Goal: Information Seeking & Learning: Learn about a topic

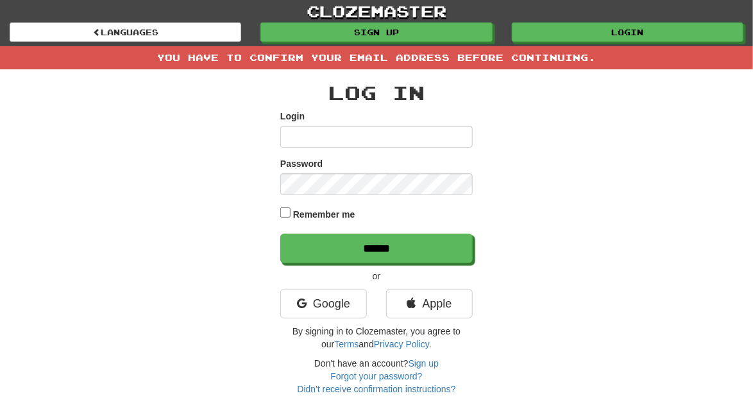
click at [426, 135] on input "Login" at bounding box center [376, 137] width 192 height 22
type input "********"
click at [111, 342] on div "Log In Login ******** Password Remember me ****** or Google Apple By signing in…" at bounding box center [376, 232] width 622 height 326
click at [334, 216] on label "Remember me" at bounding box center [324, 214] width 62 height 13
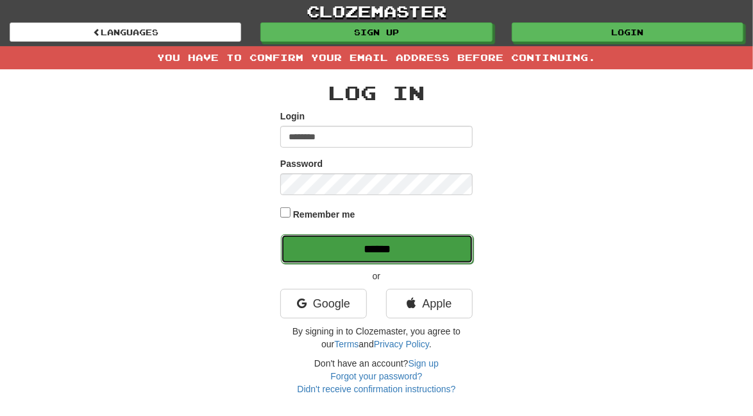
click at [380, 252] on input "******" at bounding box center [377, 249] width 192 height 30
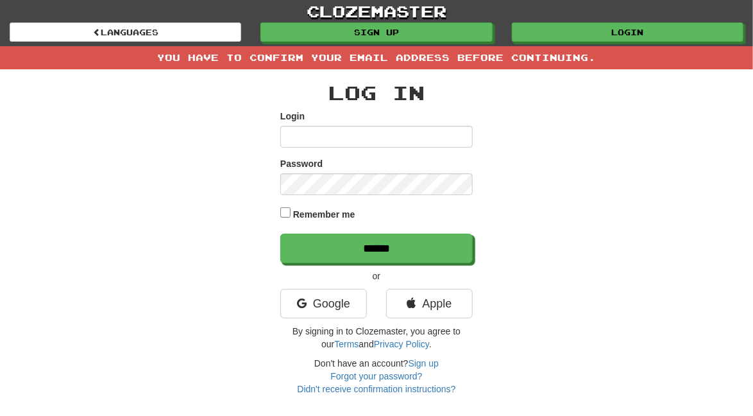
click at [406, 137] on input "Login" at bounding box center [376, 137] width 192 height 22
type input "********"
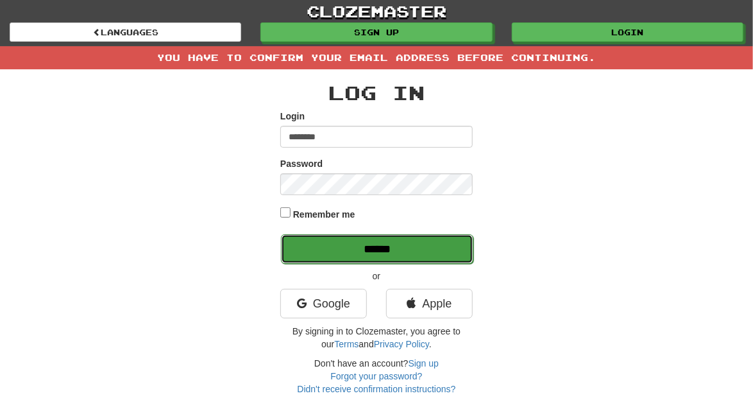
click at [399, 252] on input "******" at bounding box center [377, 249] width 192 height 30
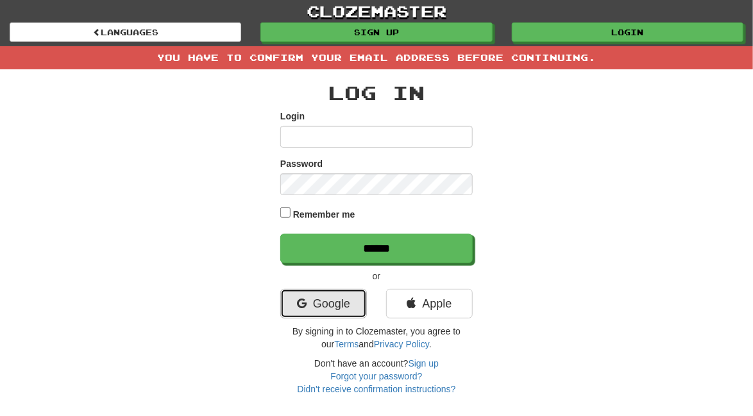
click at [336, 314] on link "Google" at bounding box center [323, 304] width 87 height 30
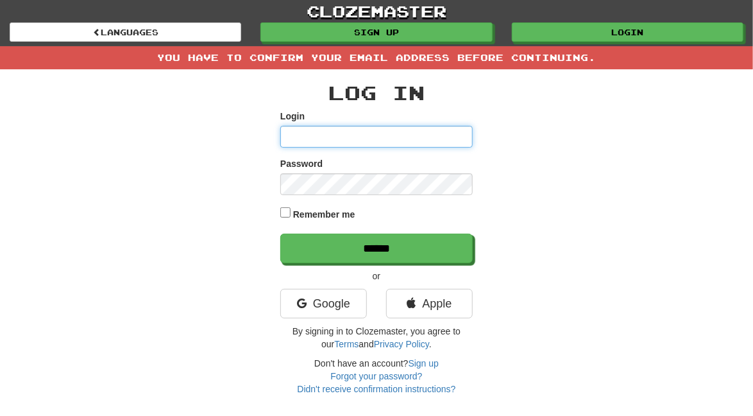
click at [433, 134] on input "Login" at bounding box center [376, 137] width 192 height 22
type input "********"
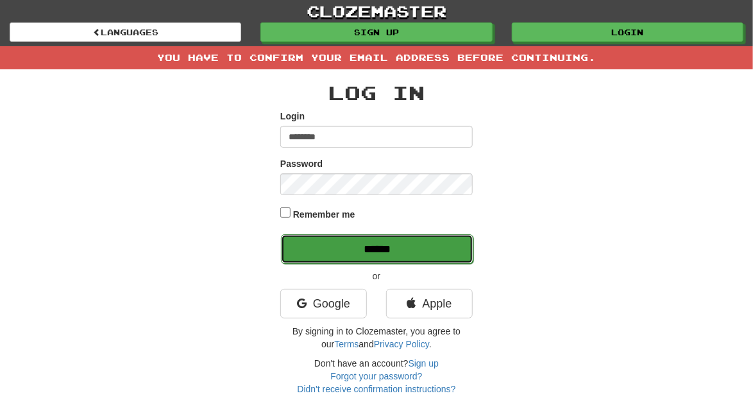
click at [428, 239] on input "******" at bounding box center [377, 249] width 192 height 30
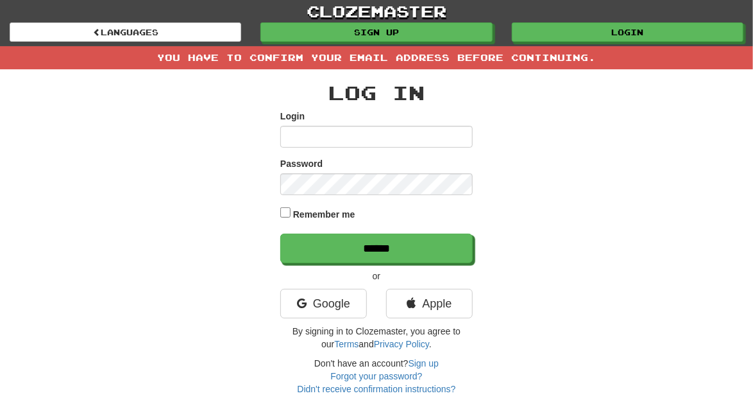
click at [413, 139] on input "Login" at bounding box center [376, 137] width 192 height 22
type input "**********"
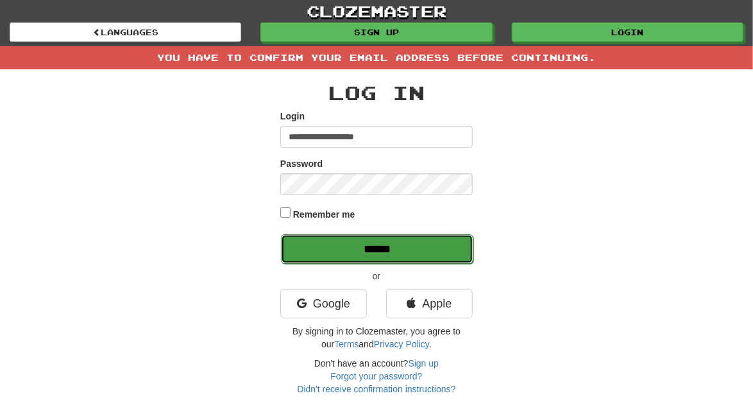
click at [442, 257] on input "******" at bounding box center [377, 249] width 192 height 30
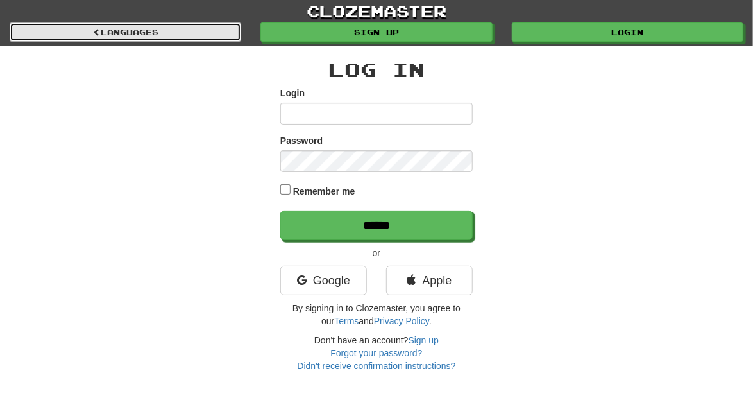
click at [65, 31] on link "Languages" at bounding box center [126, 31] width 232 height 19
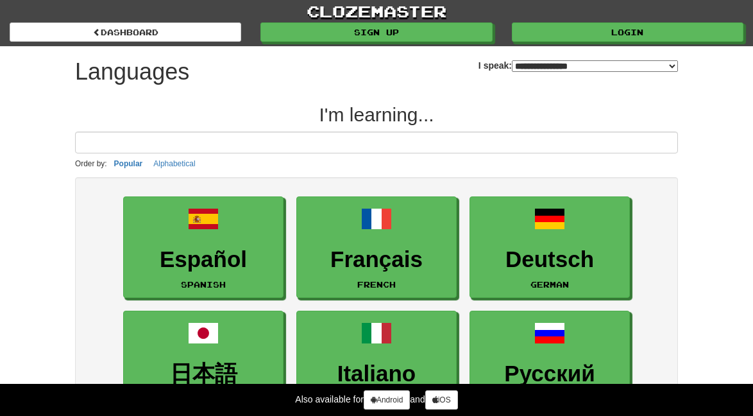
select select "*******"
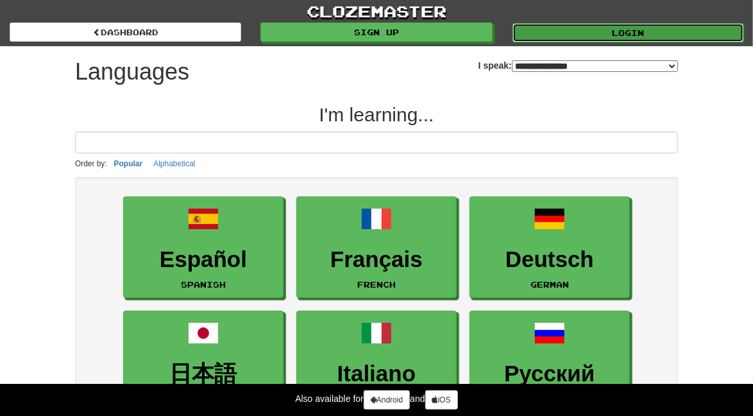
click at [696, 35] on link "Login" at bounding box center [629, 32] width 232 height 19
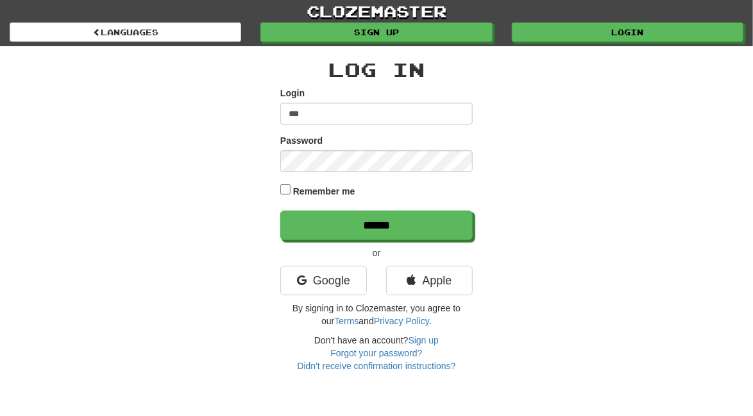
type input "********"
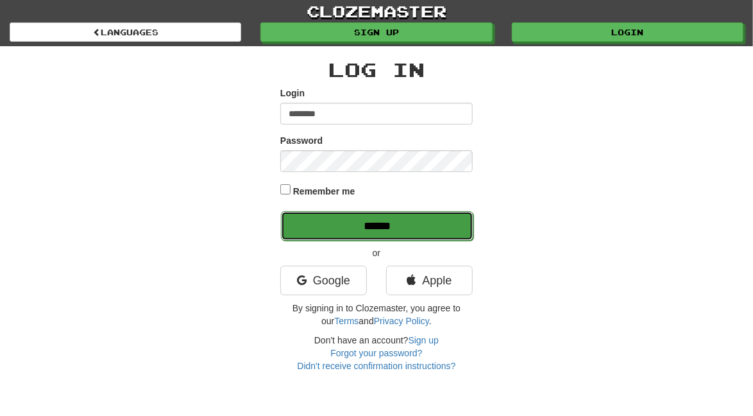
click at [437, 230] on input "******" at bounding box center [377, 226] width 192 height 30
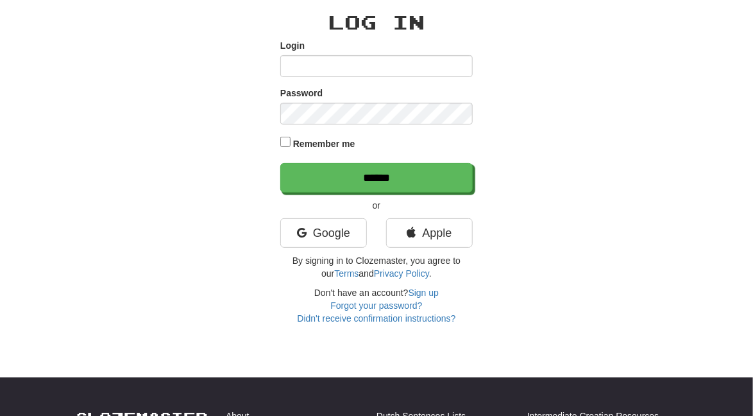
scroll to position [71, 0]
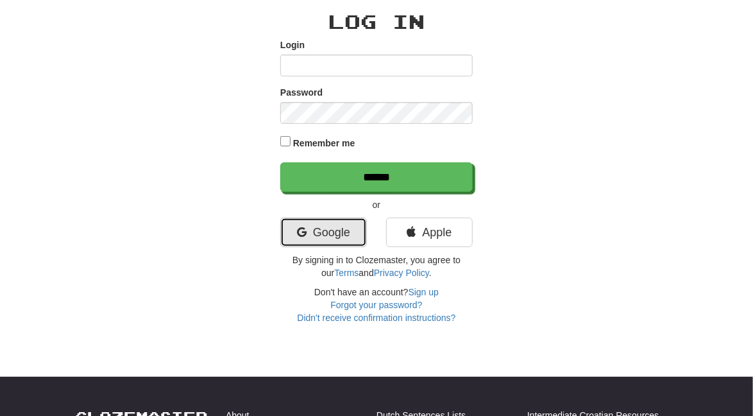
click at [345, 227] on link "Google" at bounding box center [323, 233] width 87 height 30
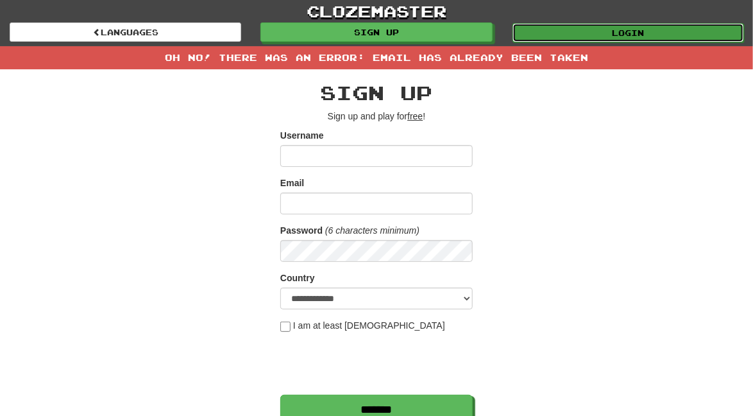
click at [620, 34] on link "Login" at bounding box center [629, 32] width 232 height 19
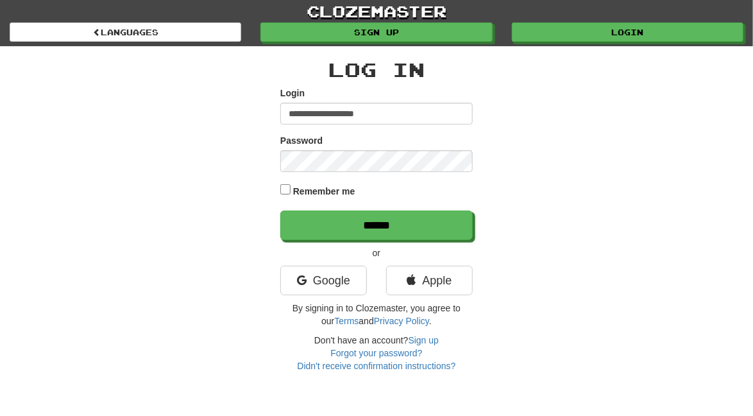
type input "**********"
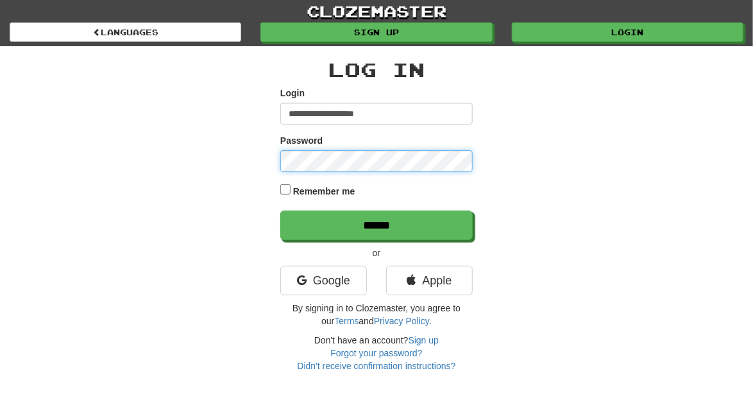
click at [280, 210] on input "******" at bounding box center [376, 225] width 192 height 30
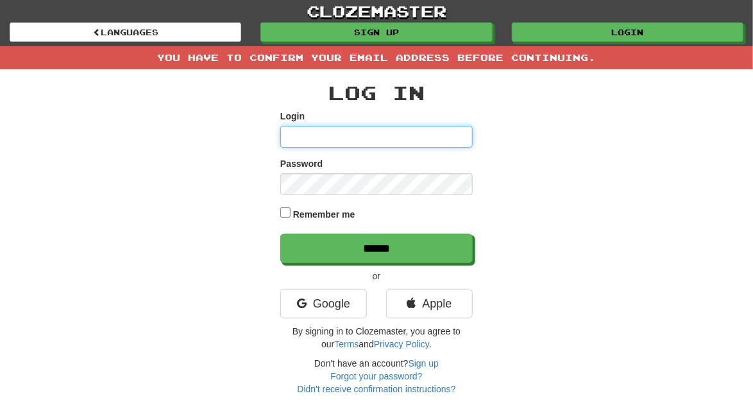
click at [382, 139] on input "Login" at bounding box center [376, 137] width 192 height 22
type input "********"
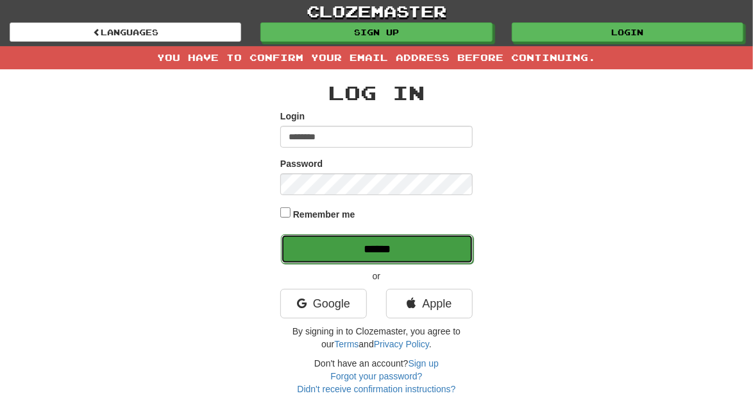
click at [428, 249] on input "******" at bounding box center [377, 249] width 192 height 30
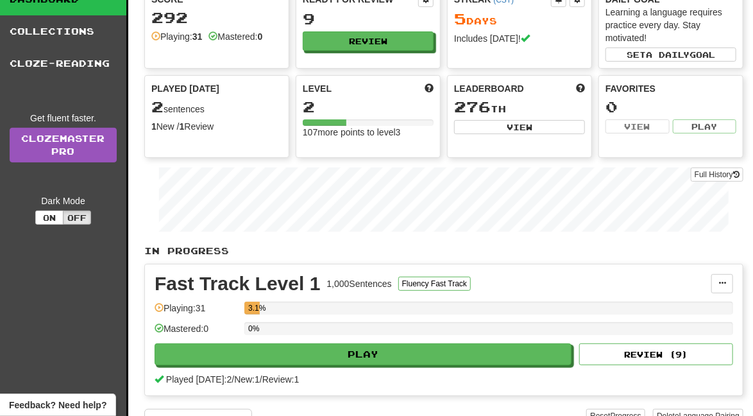
scroll to position [53, 0]
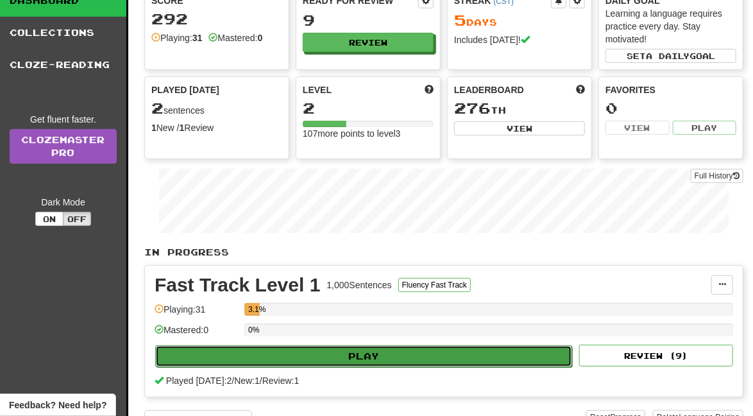
click at [506, 357] on button "Play" at bounding box center [363, 356] width 417 height 22
select select "**"
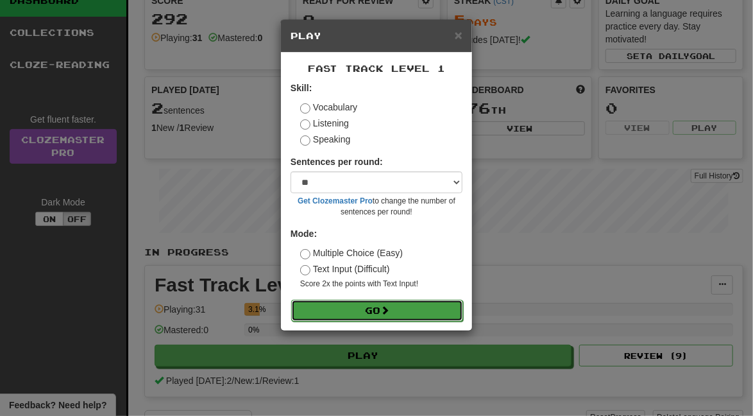
click at [418, 310] on button "Go" at bounding box center [377, 311] width 172 height 22
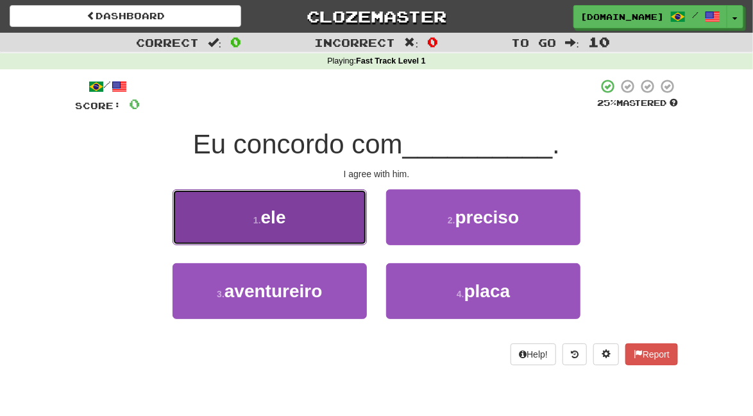
click at [350, 214] on button "1 . ele" at bounding box center [270, 217] width 194 height 56
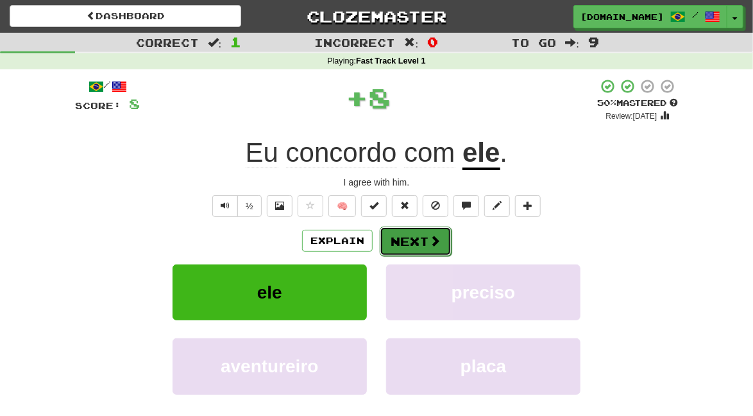
click at [447, 244] on button "Next" at bounding box center [416, 242] width 72 height 30
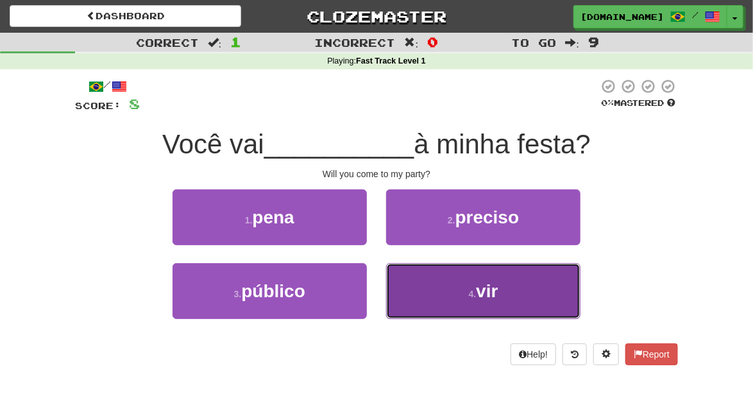
click at [502, 295] on button "4 . vir" at bounding box center [483, 291] width 194 height 56
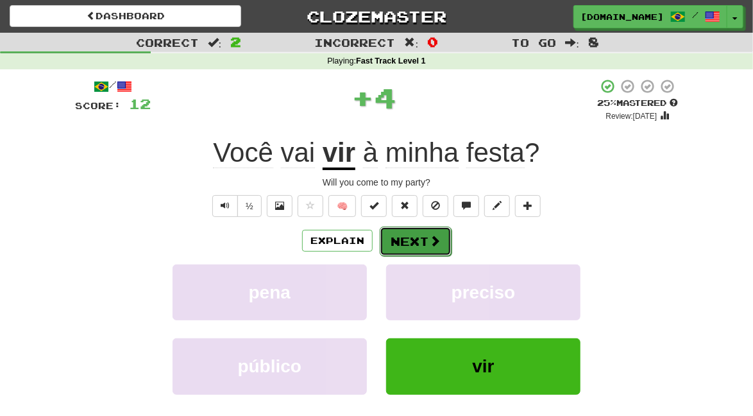
click at [438, 242] on span at bounding box center [435, 241] width 12 height 12
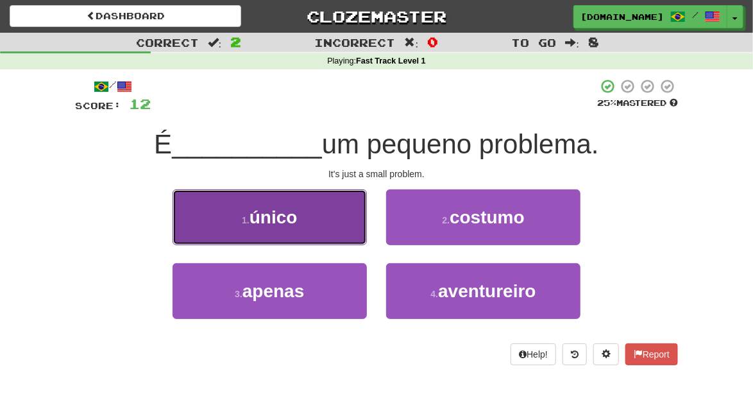
click at [352, 218] on button "1 . único" at bounding box center [270, 217] width 194 height 56
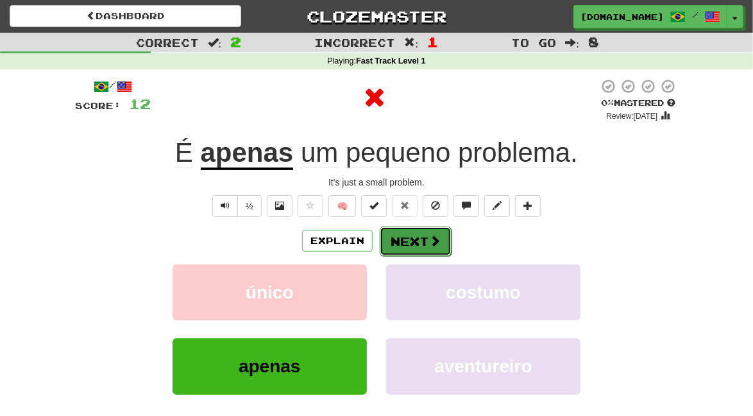
click at [417, 240] on button "Next" at bounding box center [416, 242] width 72 height 30
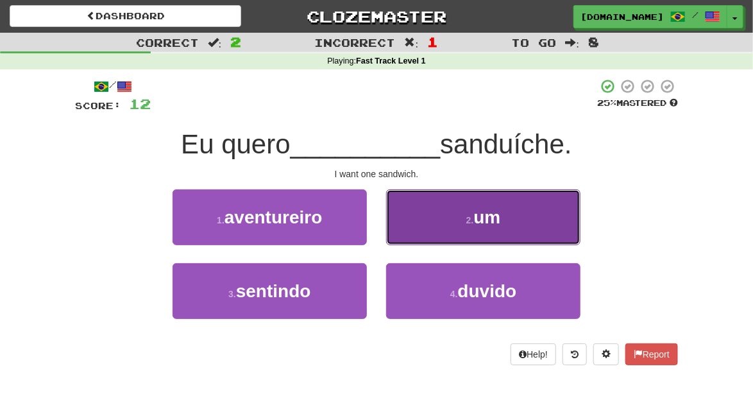
click at [533, 216] on button "2 . um" at bounding box center [483, 217] width 194 height 56
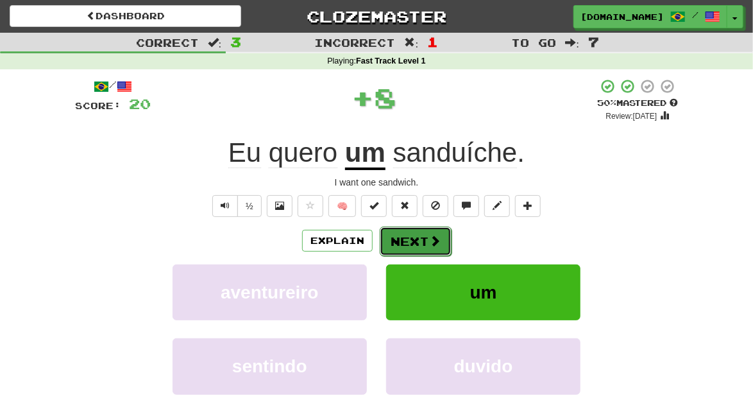
click at [423, 243] on button "Next" at bounding box center [416, 242] width 72 height 30
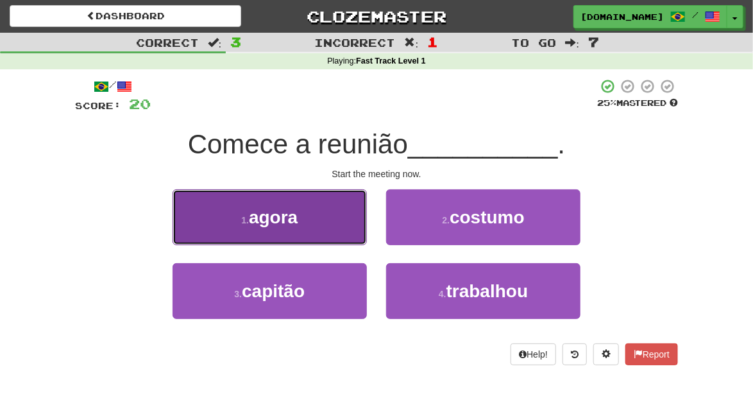
click at [352, 218] on button "1 . agora" at bounding box center [270, 217] width 194 height 56
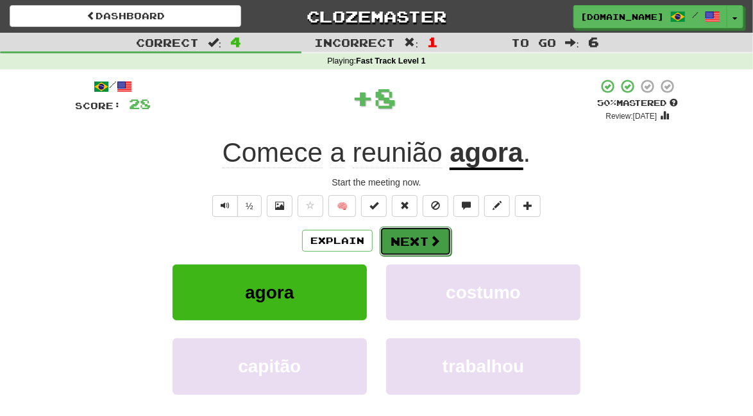
click at [424, 239] on button "Next" at bounding box center [416, 242] width 72 height 30
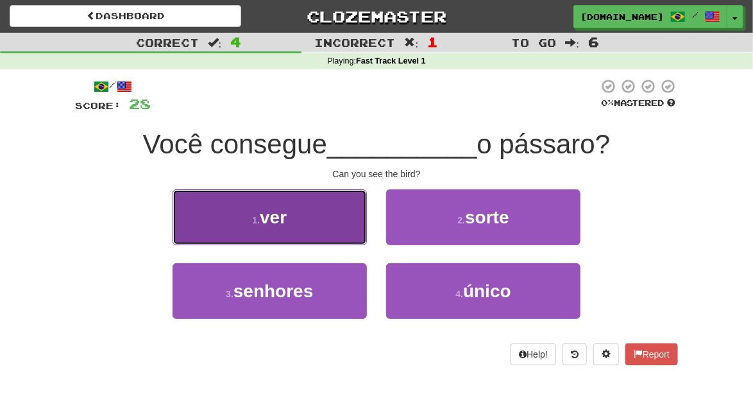
click at [348, 234] on button "1 . ver" at bounding box center [270, 217] width 194 height 56
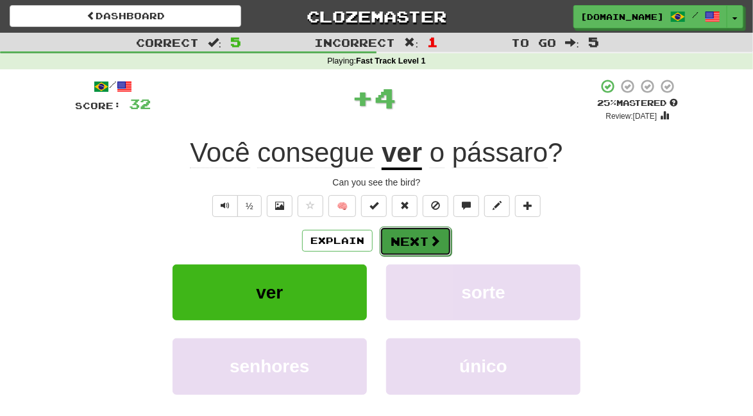
click at [426, 239] on button "Next" at bounding box center [416, 242] width 72 height 30
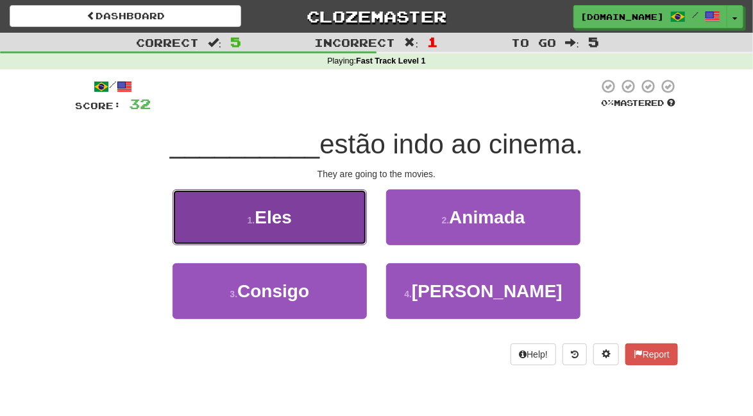
click at [340, 219] on button "1 . Eles" at bounding box center [270, 217] width 194 height 56
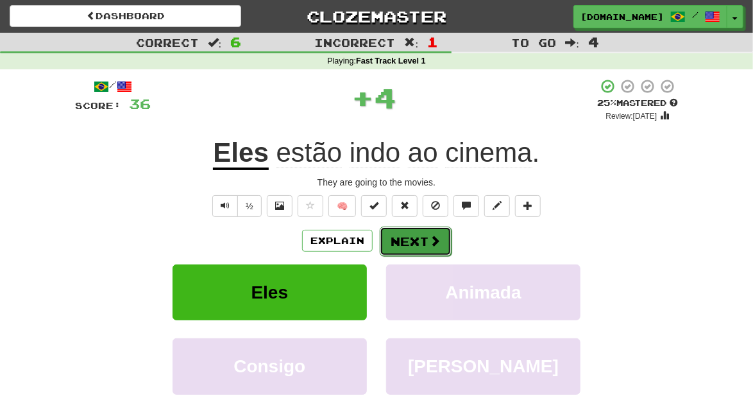
click at [422, 238] on button "Next" at bounding box center [416, 242] width 72 height 30
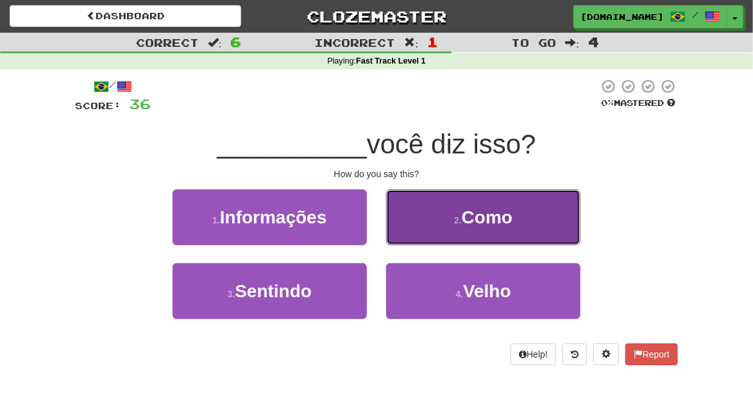
click at [538, 224] on button "2 . Como" at bounding box center [483, 217] width 194 height 56
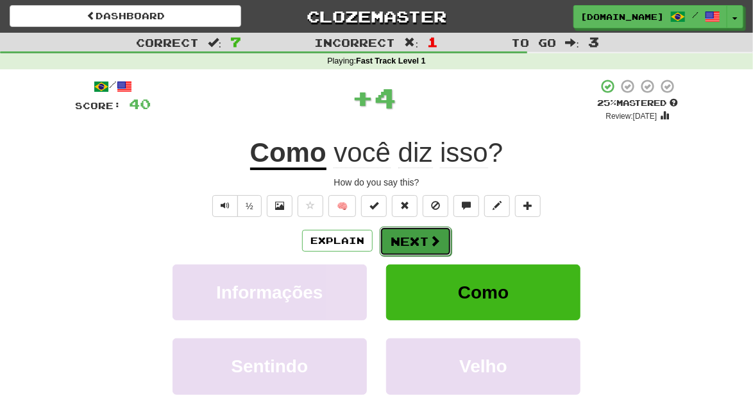
click at [420, 244] on button "Next" at bounding box center [416, 242] width 72 height 30
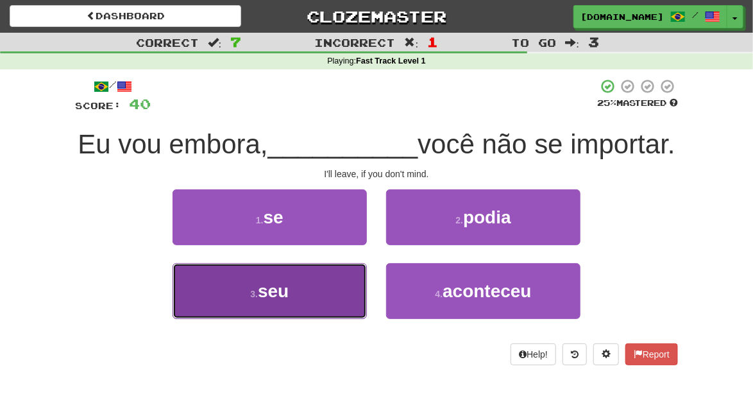
click at [344, 296] on button "3 . seu" at bounding box center [270, 291] width 194 height 56
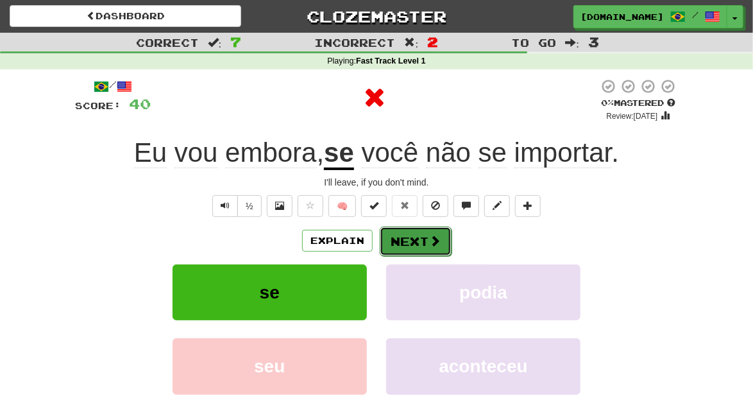
click at [421, 245] on button "Next" at bounding box center [416, 242] width 72 height 30
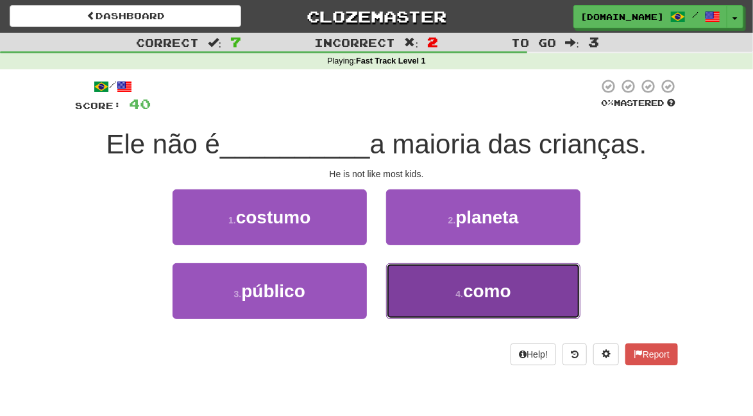
click at [540, 299] on button "4 . como" at bounding box center [483, 291] width 194 height 56
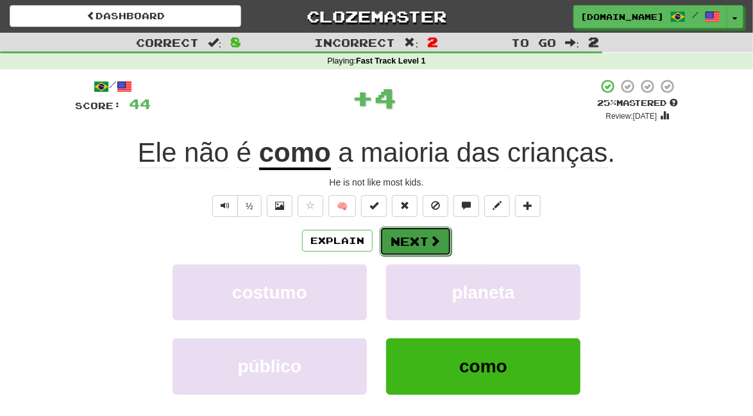
click at [425, 240] on button "Next" at bounding box center [416, 242] width 72 height 30
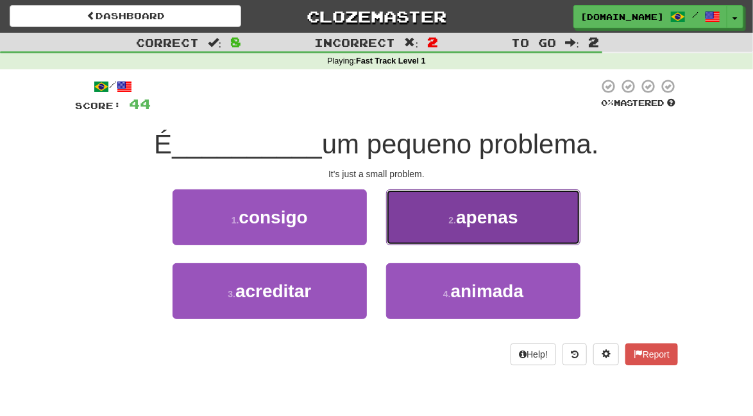
click at [543, 214] on button "2 . apenas" at bounding box center [483, 217] width 194 height 56
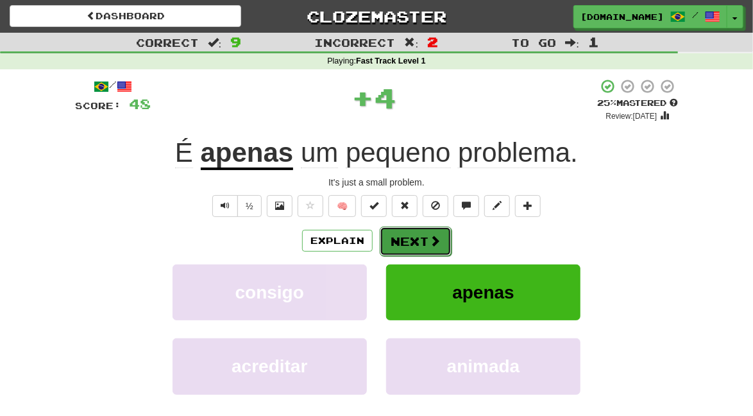
click at [438, 250] on button "Next" at bounding box center [416, 242] width 72 height 30
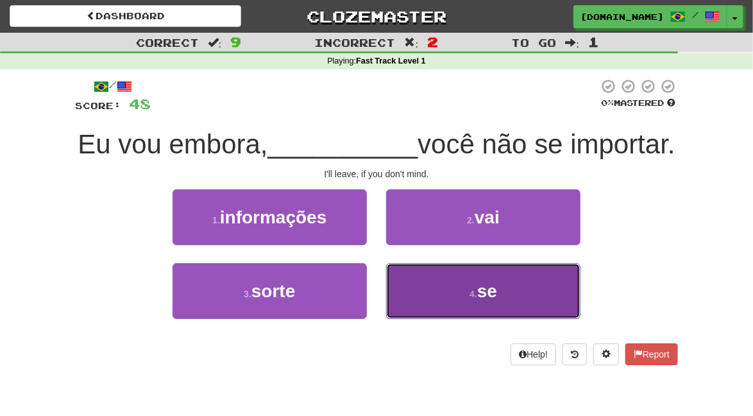
click at [516, 293] on button "4 . se" at bounding box center [483, 291] width 194 height 56
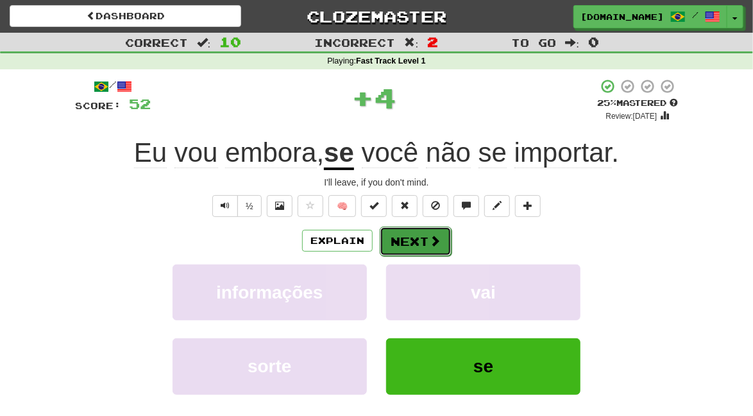
click at [425, 244] on button "Next" at bounding box center [416, 242] width 72 height 30
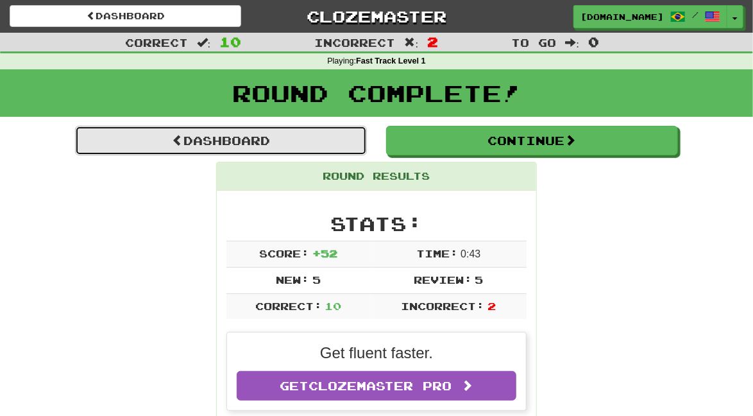
click at [329, 133] on link "Dashboard" at bounding box center [221, 141] width 292 height 30
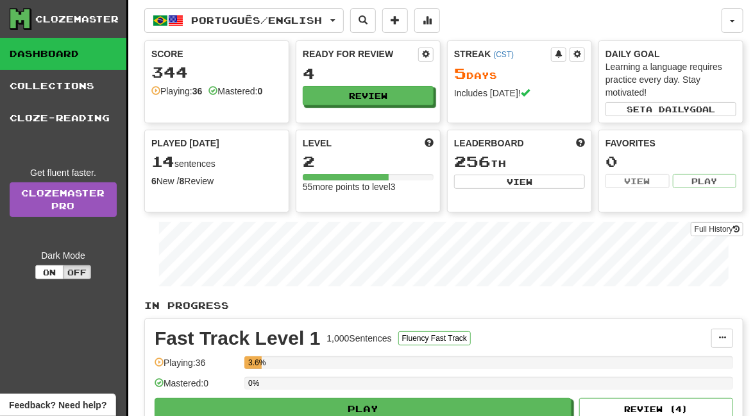
click at [590, 29] on div "Português / English Português / English Streak: 5 Review: 4 Points [DATE]: 64 L…" at bounding box center [432, 20] width 577 height 24
click at [579, 141] on span at bounding box center [580, 142] width 9 height 9
click at [575, 141] on div "Leaderboard This week in points, UTC" at bounding box center [519, 143] width 131 height 13
click at [663, 403] on button "Review ( 4 )" at bounding box center [656, 409] width 154 height 22
select select "**"
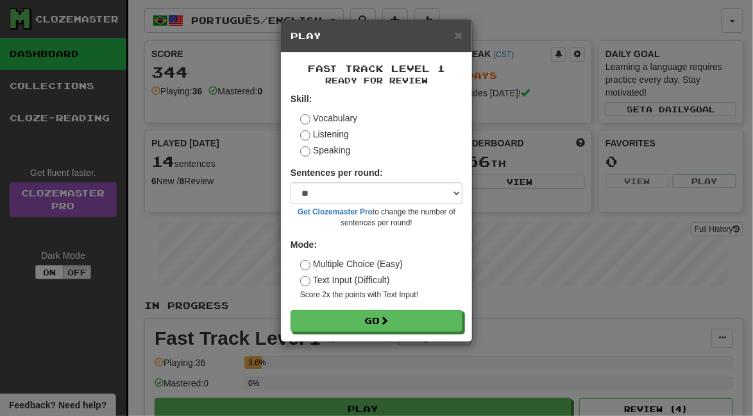
click at [627, 355] on div "× Play Fast Track Level 1 Ready for Review Skill: Vocabulary Listening Speaking…" at bounding box center [376, 208] width 753 height 416
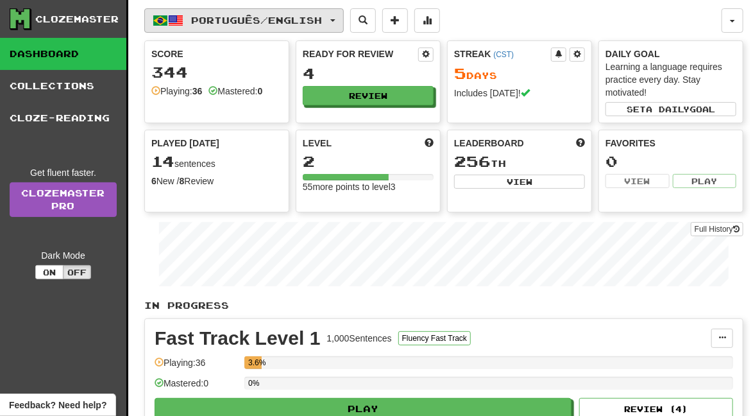
click at [323, 15] on span "Português / English" at bounding box center [257, 20] width 131 height 11
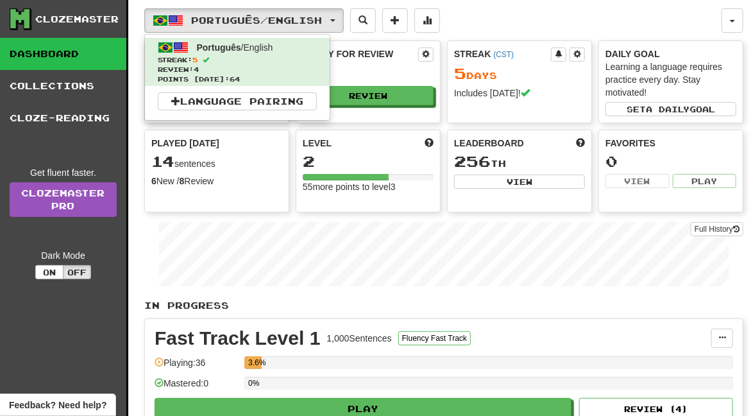
click at [562, 30] on div at bounding box center [376, 208] width 753 height 416
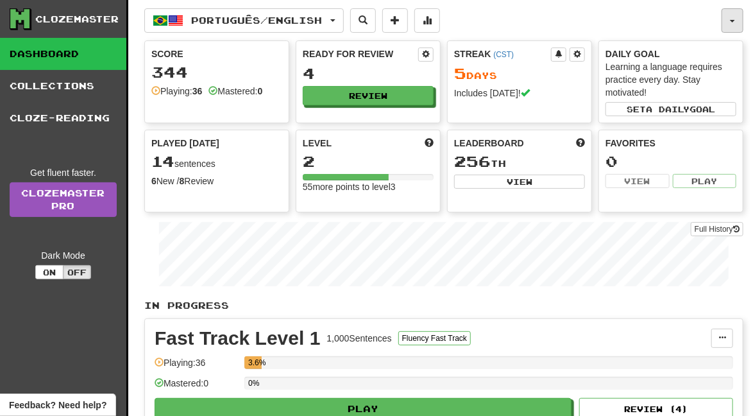
click at [726, 22] on button "button" at bounding box center [733, 20] width 22 height 24
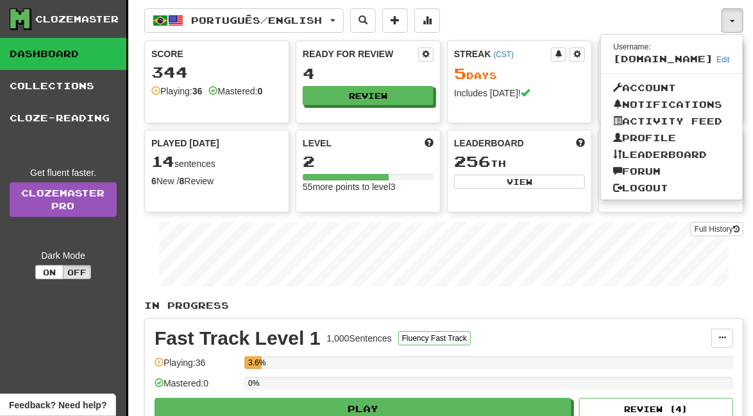
click at [733, 16] on div at bounding box center [376, 208] width 753 height 416
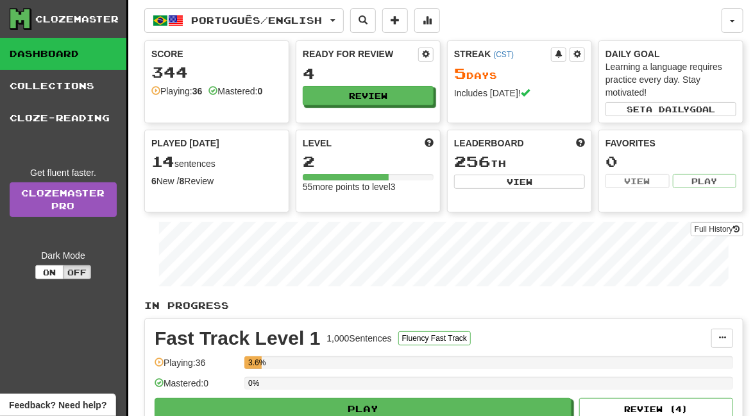
click at [430, 133] on div "Level 2 55 more points to level 3" at bounding box center [368, 164] width 144 height 69
click at [425, 140] on span at bounding box center [429, 142] width 9 height 9
click at [728, 228] on button "Full History" at bounding box center [717, 229] width 53 height 14
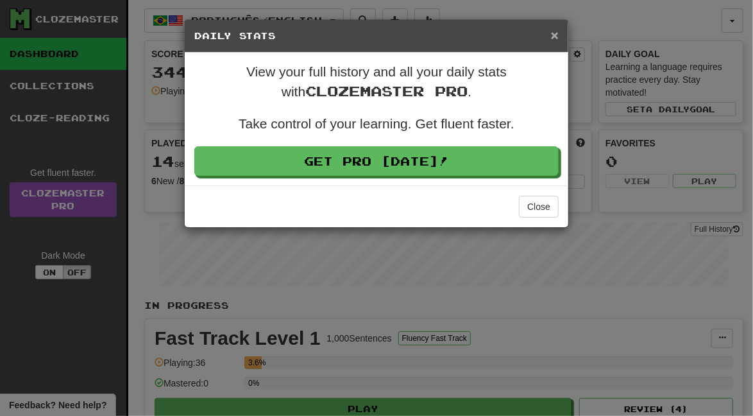
click at [557, 36] on span "×" at bounding box center [555, 35] width 8 height 15
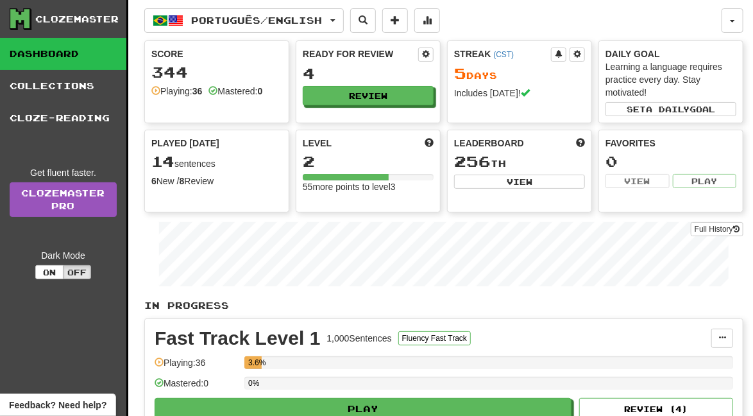
click at [584, 138] on span at bounding box center [580, 142] width 9 height 9
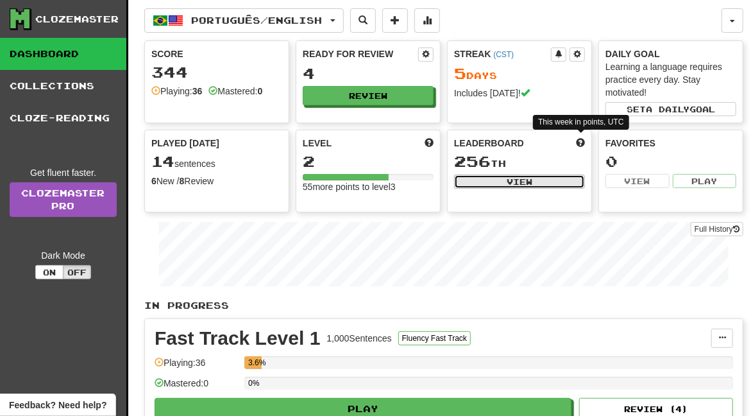
click at [562, 179] on button "View" at bounding box center [519, 182] width 131 height 14
select select "**********"
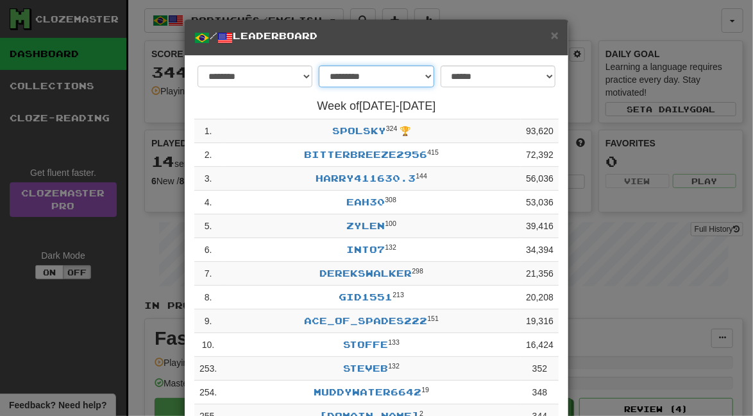
click at [418, 77] on select "**********" at bounding box center [376, 76] width 115 height 22
click at [494, 78] on select "**********" at bounding box center [498, 76] width 115 height 22
click at [557, 38] on span "×" at bounding box center [555, 35] width 8 height 15
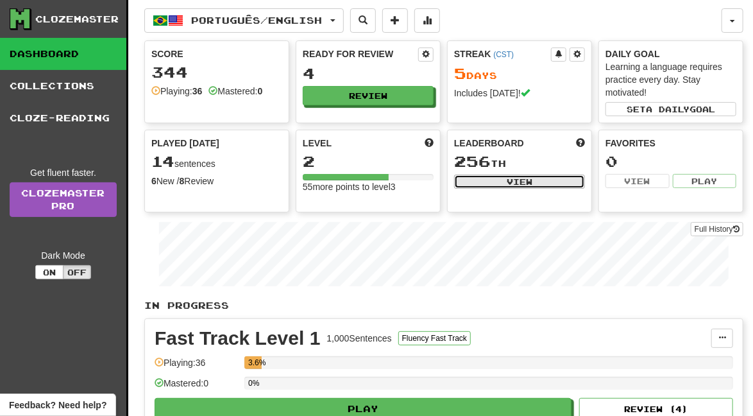
click at [557, 176] on button "View" at bounding box center [519, 182] width 131 height 14
select select "**********"
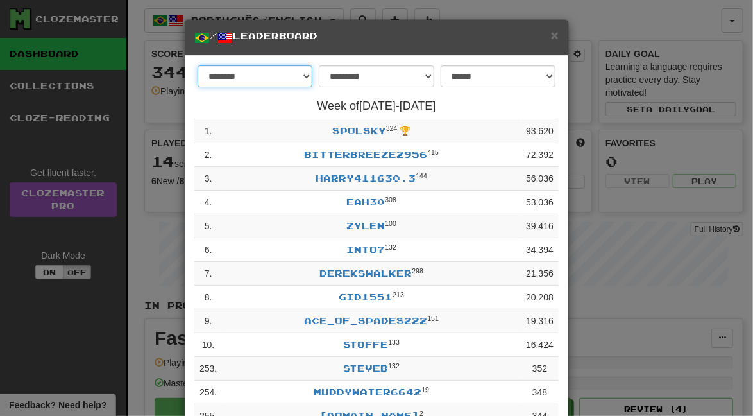
click at [289, 79] on select "******** *********" at bounding box center [255, 76] width 115 height 22
select select "*********"
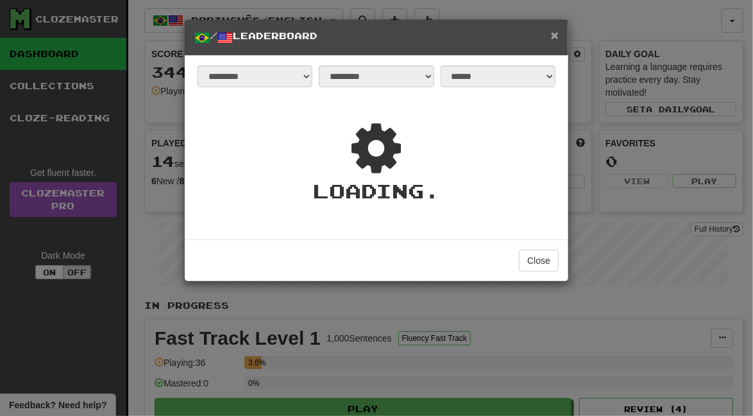
click at [551, 39] on span "×" at bounding box center [555, 35] width 8 height 15
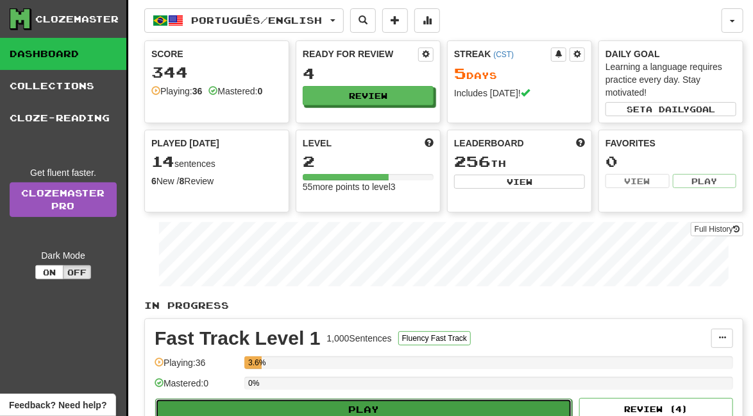
click at [492, 409] on button "Play" at bounding box center [363, 409] width 417 height 22
select select "**"
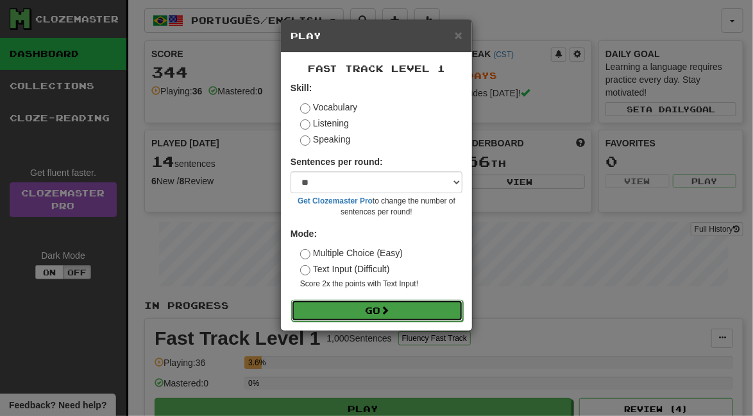
click at [422, 317] on button "Go" at bounding box center [377, 311] width 172 height 22
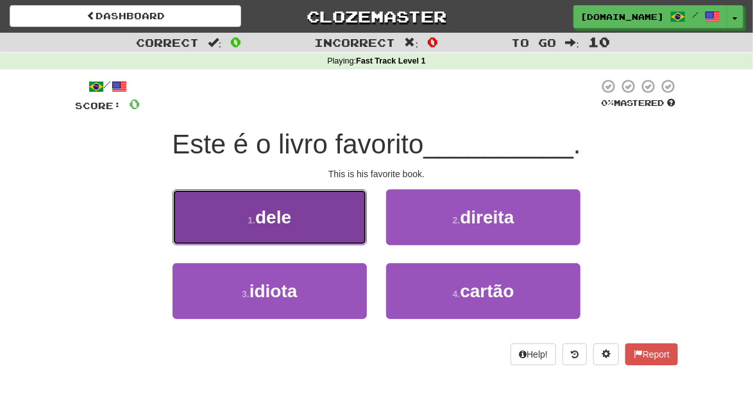
click at [339, 213] on button "1 . dele" at bounding box center [270, 217] width 194 height 56
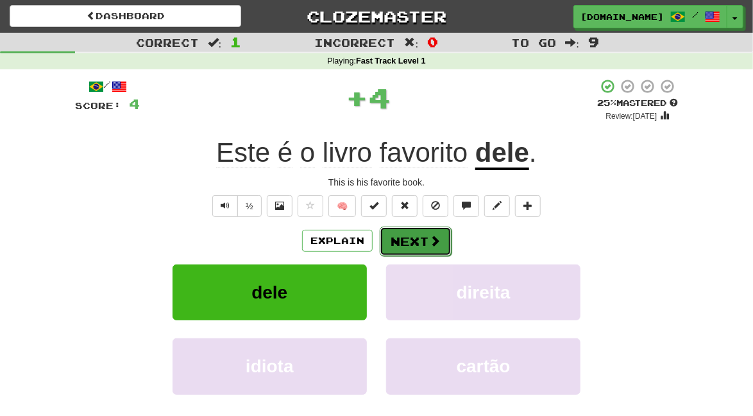
click at [422, 240] on button "Next" at bounding box center [416, 242] width 72 height 30
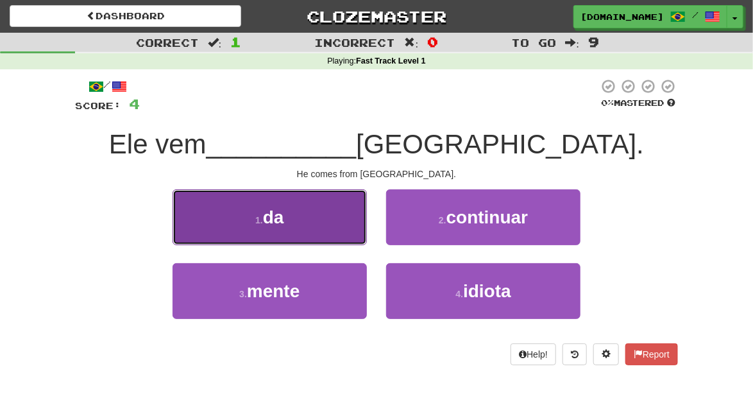
click at [352, 228] on button "1 . da" at bounding box center [270, 217] width 194 height 56
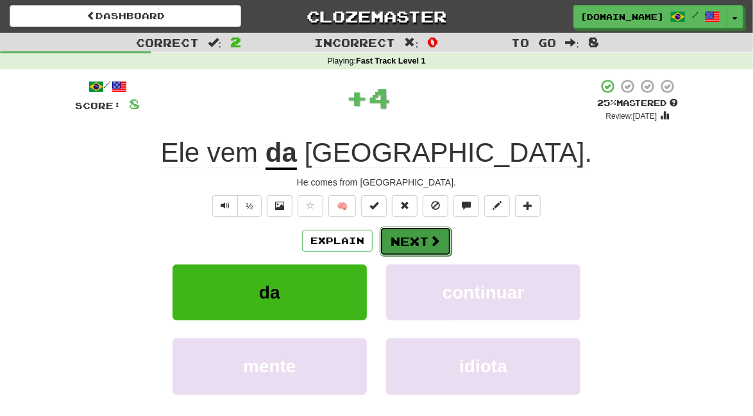
click at [424, 243] on button "Next" at bounding box center [416, 242] width 72 height 30
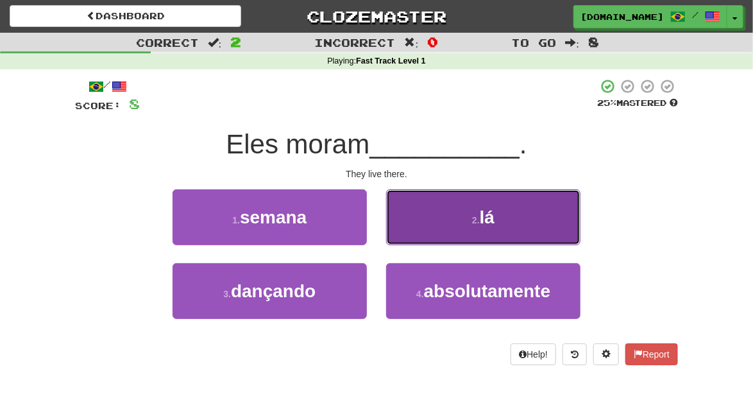
click at [530, 228] on button "2 . lá" at bounding box center [483, 217] width 194 height 56
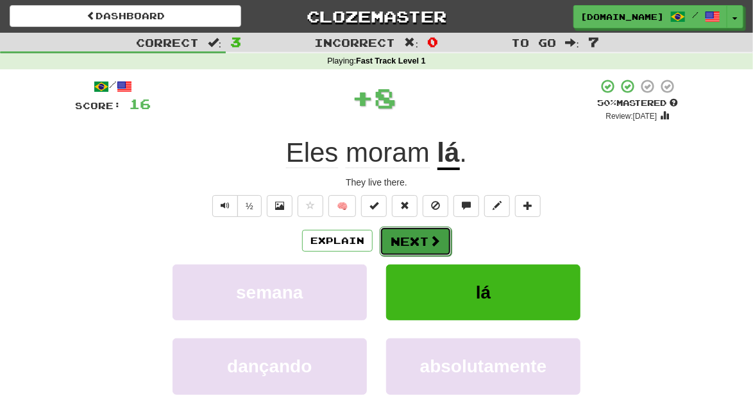
click at [429, 242] on span at bounding box center [435, 241] width 12 height 12
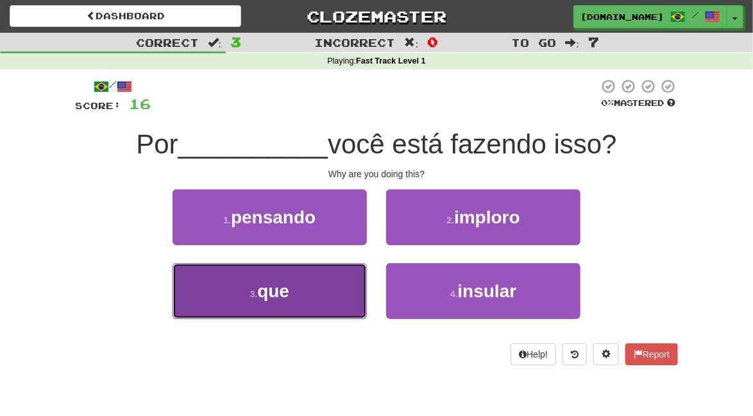
click at [318, 317] on button "3 . que" at bounding box center [270, 291] width 194 height 56
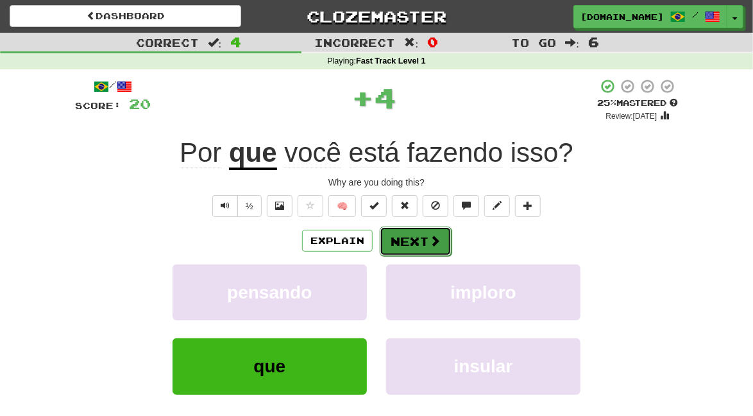
click at [422, 239] on button "Next" at bounding box center [416, 242] width 72 height 30
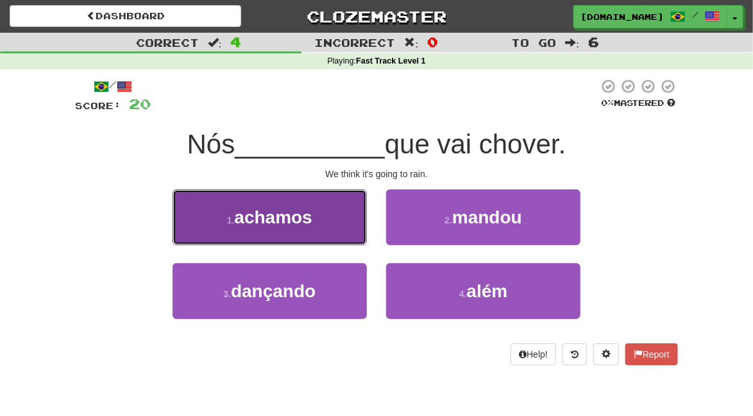
click at [347, 223] on button "1 . achamos" at bounding box center [270, 217] width 194 height 56
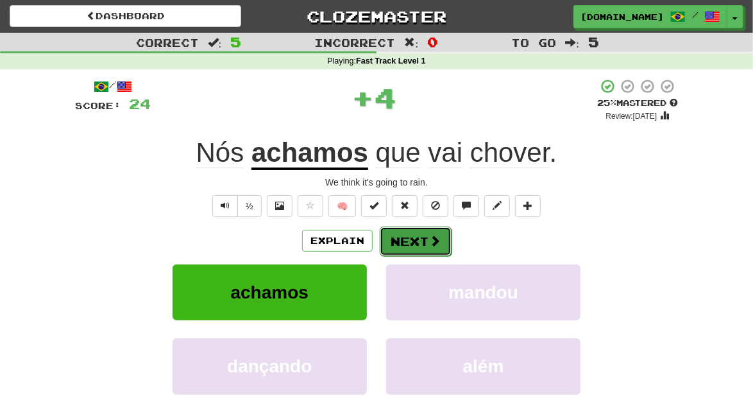
click at [423, 239] on button "Next" at bounding box center [416, 242] width 72 height 30
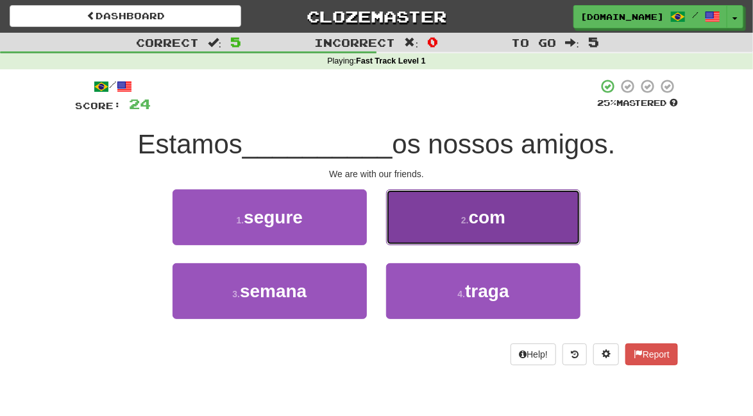
click at [513, 219] on button "2 . com" at bounding box center [483, 217] width 194 height 56
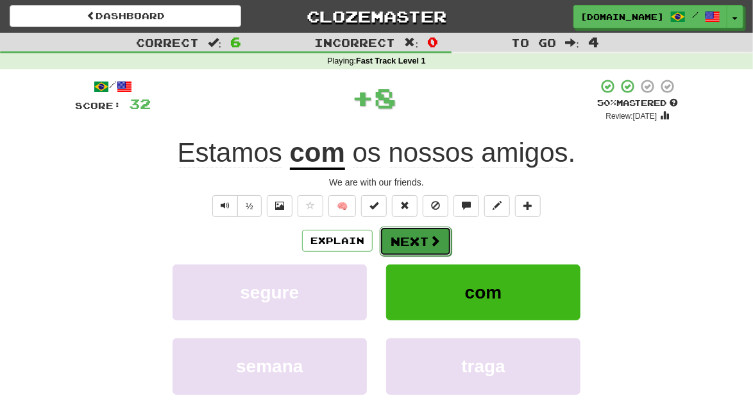
click at [422, 239] on button "Next" at bounding box center [416, 242] width 72 height 30
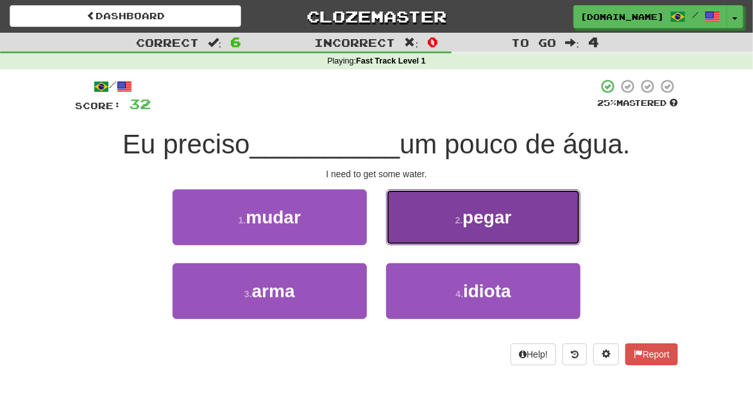
click at [520, 221] on button "2 . pegar" at bounding box center [483, 217] width 194 height 56
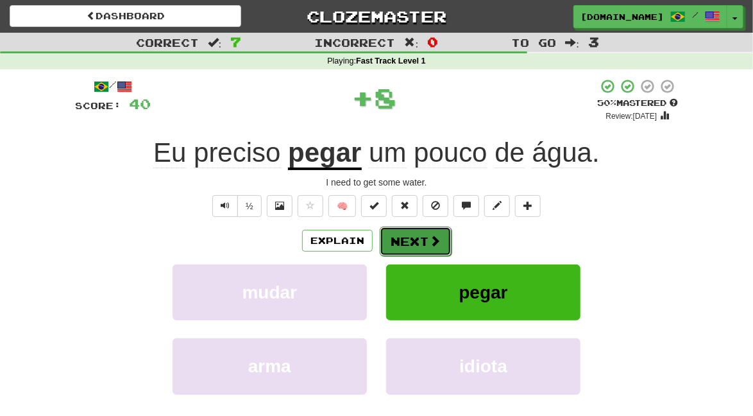
click at [427, 242] on button "Next" at bounding box center [416, 242] width 72 height 30
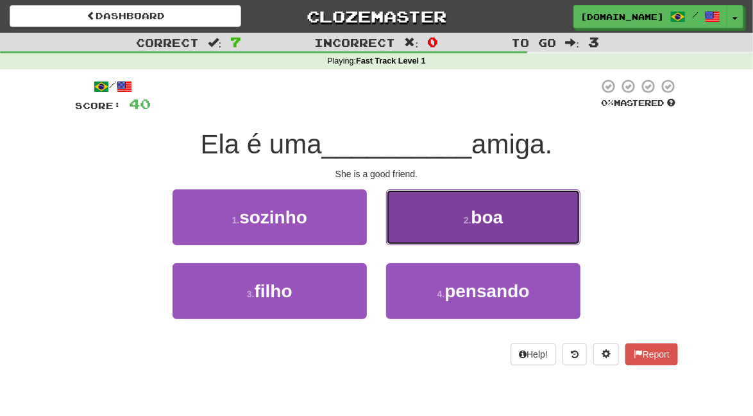
click at [517, 225] on button "2 . boa" at bounding box center [483, 217] width 194 height 56
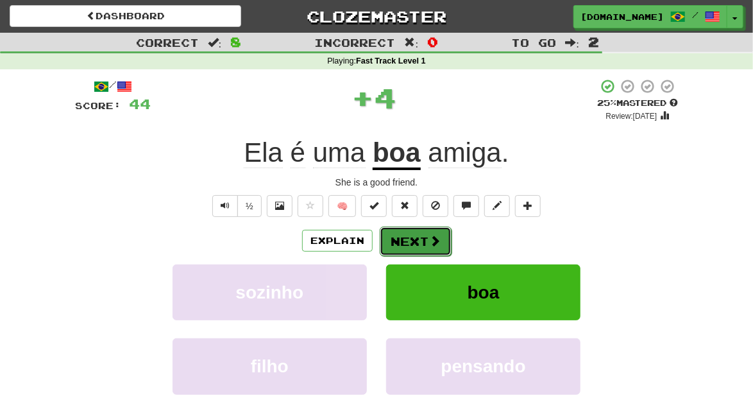
click at [444, 240] on button "Next" at bounding box center [416, 242] width 72 height 30
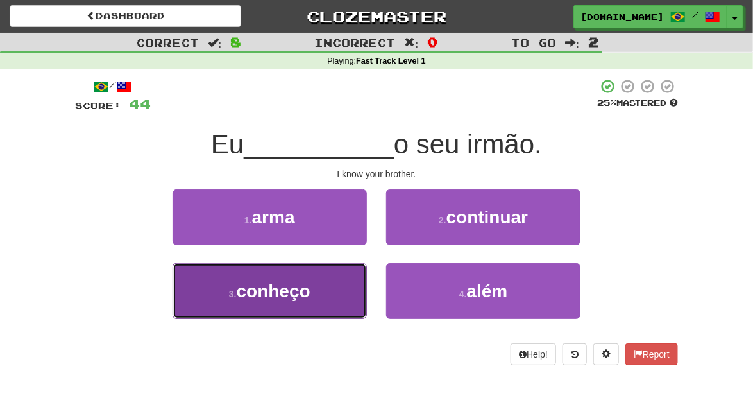
click at [335, 292] on button "3 . conheço" at bounding box center [270, 291] width 194 height 56
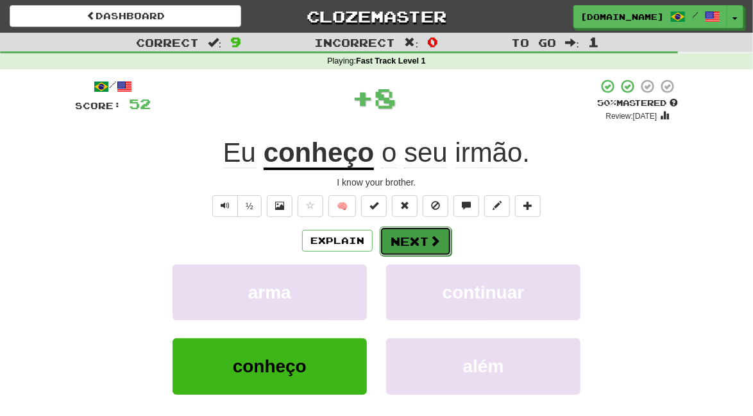
click at [420, 239] on button "Next" at bounding box center [416, 242] width 72 height 30
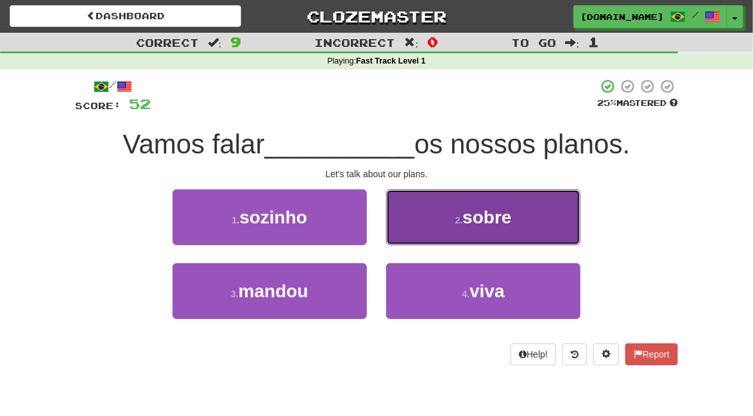
click at [530, 209] on button "2 . sobre" at bounding box center [483, 217] width 194 height 56
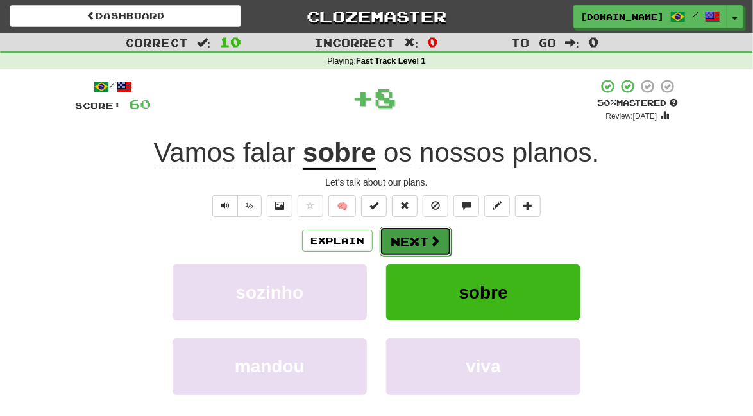
click at [424, 239] on button "Next" at bounding box center [416, 242] width 72 height 30
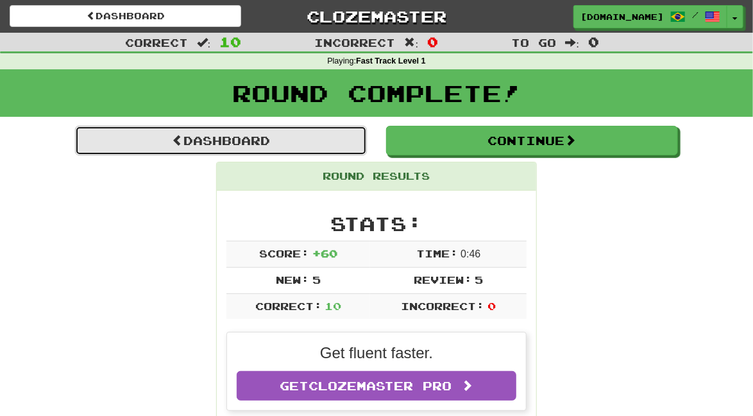
click at [333, 126] on link "Dashboard" at bounding box center [221, 141] width 292 height 30
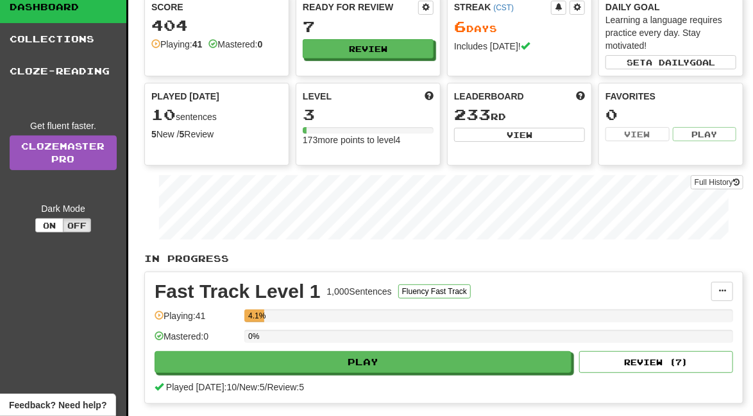
scroll to position [49, 0]
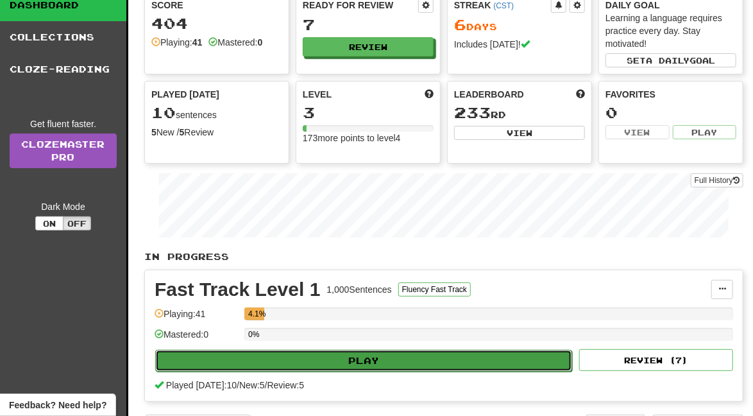
click at [508, 364] on button "Play" at bounding box center [363, 361] width 417 height 22
select select "**"
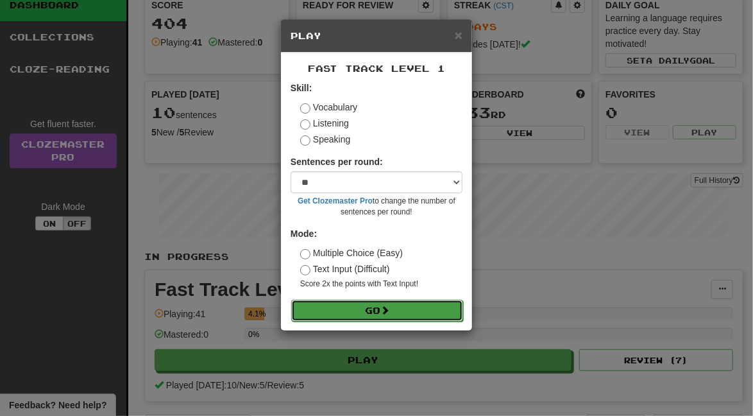
click at [428, 303] on button "Go" at bounding box center [377, 311] width 172 height 22
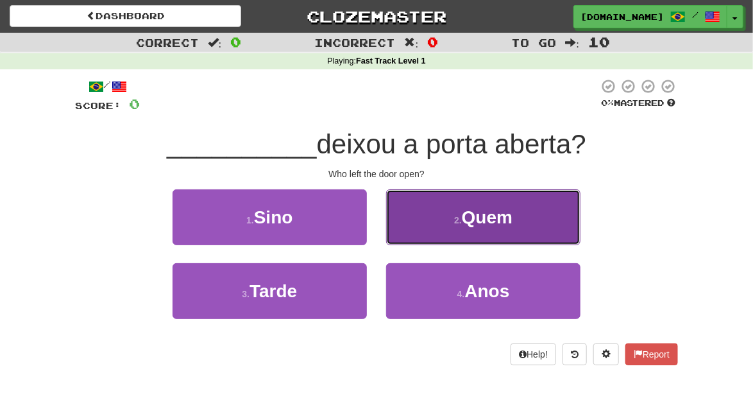
click at [540, 213] on button "2 . Quem" at bounding box center [483, 217] width 194 height 56
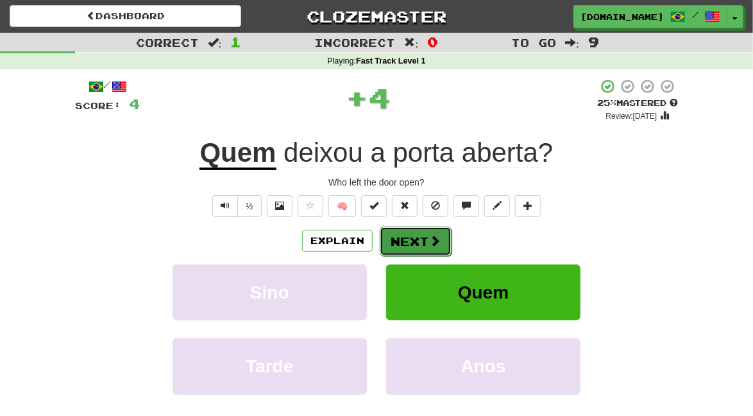
click at [424, 240] on button "Next" at bounding box center [416, 242] width 72 height 30
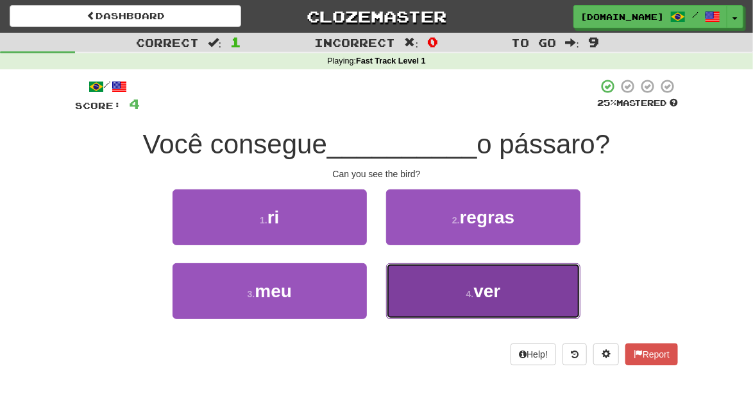
click at [521, 295] on button "4 . ver" at bounding box center [483, 291] width 194 height 56
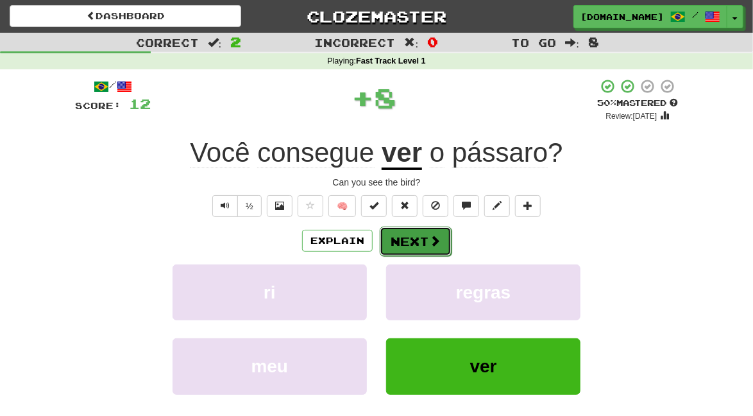
click at [422, 239] on button "Next" at bounding box center [416, 242] width 72 height 30
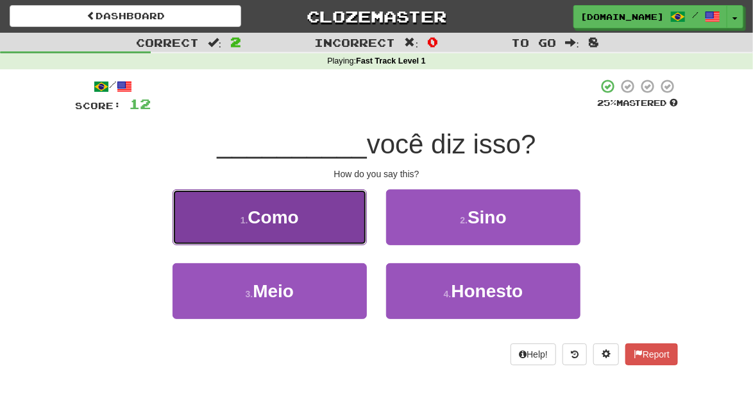
click at [352, 228] on button "1 . [GEOGRAPHIC_DATA]" at bounding box center [270, 217] width 194 height 56
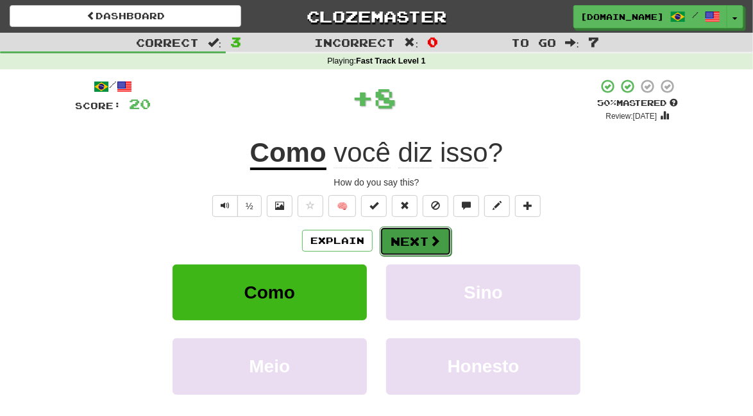
click at [425, 239] on button "Next" at bounding box center [416, 242] width 72 height 30
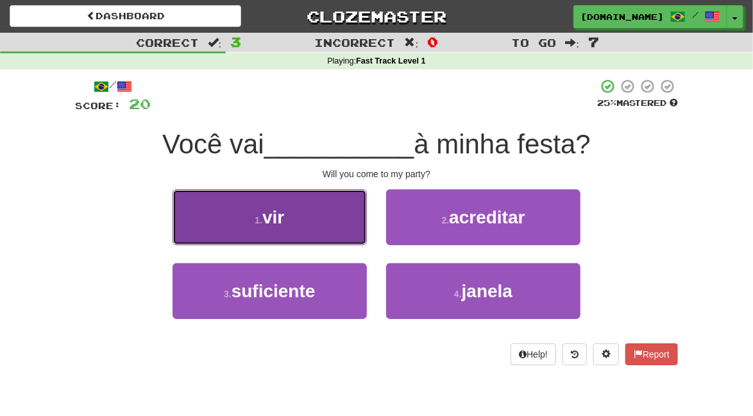
click at [343, 225] on button "1 . vir" at bounding box center [270, 217] width 194 height 56
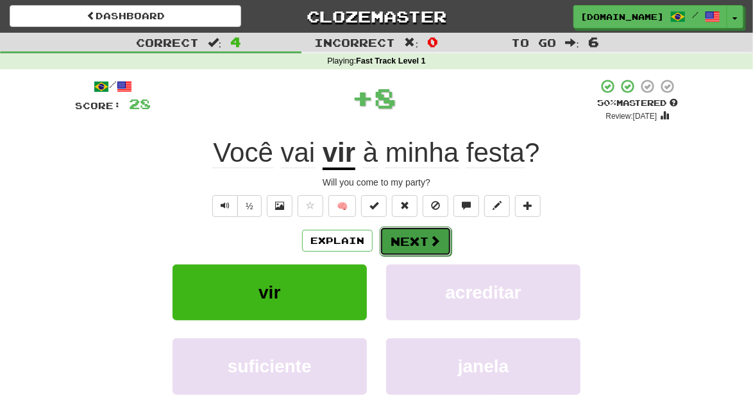
click at [424, 239] on button "Next" at bounding box center [416, 242] width 72 height 30
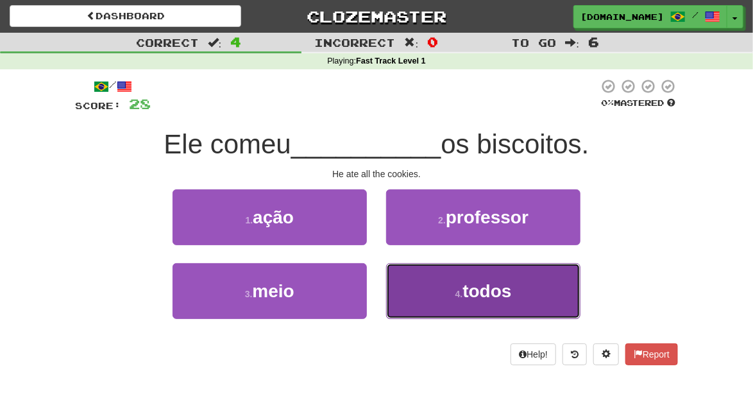
click at [491, 289] on span "todos" at bounding box center [487, 291] width 49 height 20
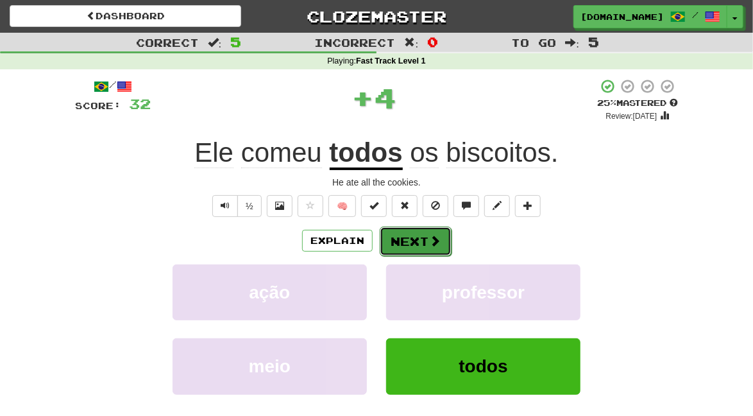
click at [423, 239] on button "Next" at bounding box center [416, 242] width 72 height 30
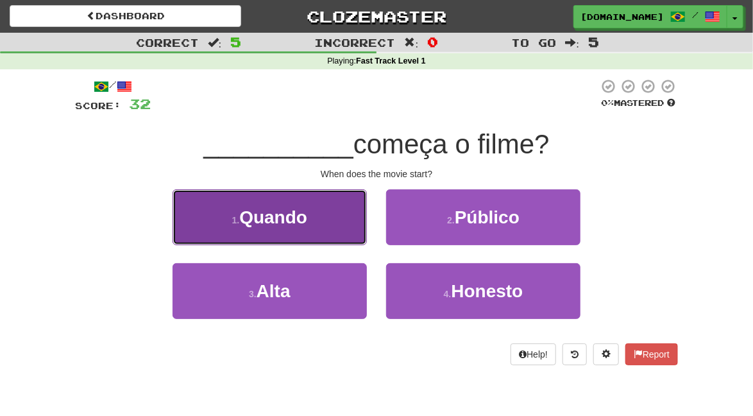
click at [347, 218] on button "1 . Quando" at bounding box center [270, 217] width 194 height 56
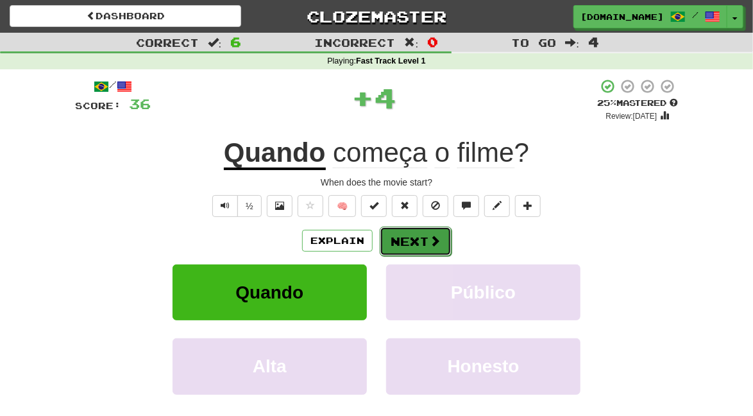
click at [422, 246] on button "Next" at bounding box center [416, 242] width 72 height 30
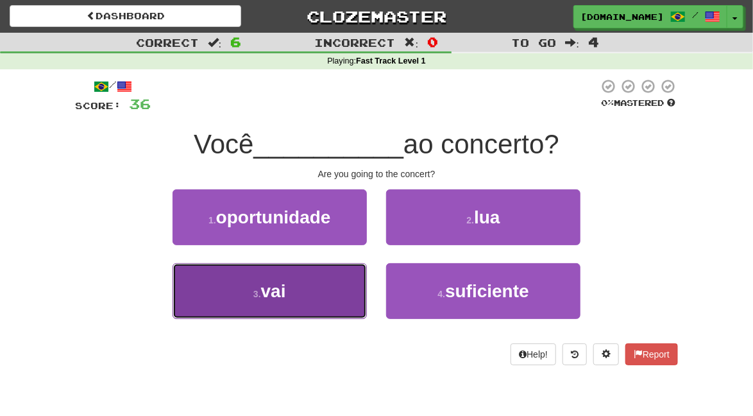
click at [343, 293] on button "3 . vai" at bounding box center [270, 291] width 194 height 56
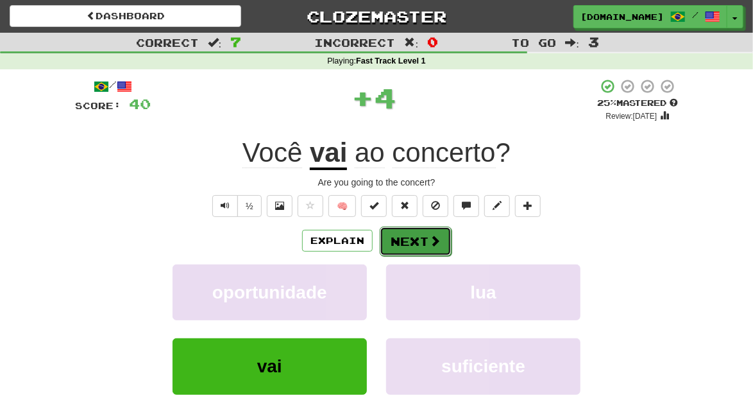
click at [424, 240] on button "Next" at bounding box center [416, 242] width 72 height 30
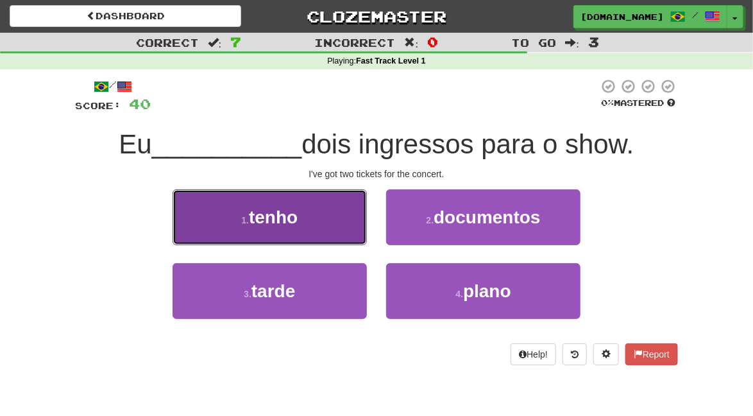
click at [329, 225] on button "1 . tenho" at bounding box center [270, 217] width 194 height 56
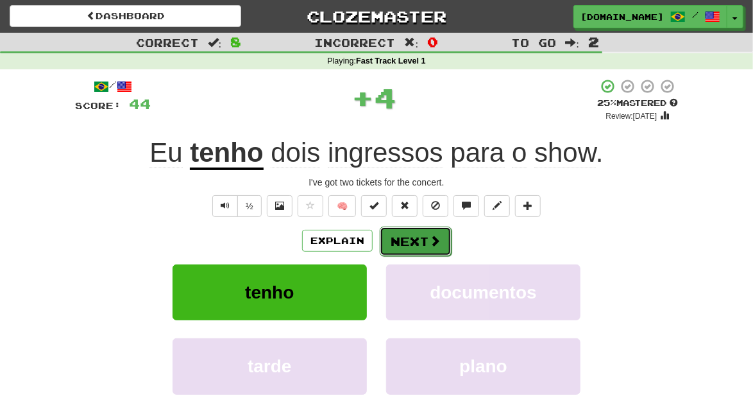
click at [422, 243] on button "Next" at bounding box center [416, 242] width 72 height 30
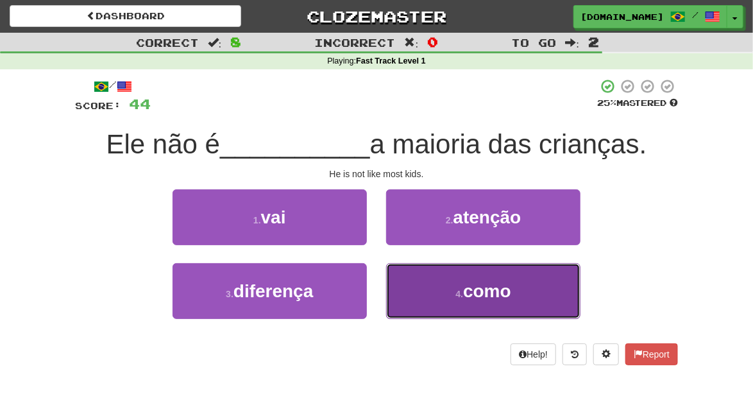
click at [544, 305] on button "4 . como" at bounding box center [483, 291] width 194 height 56
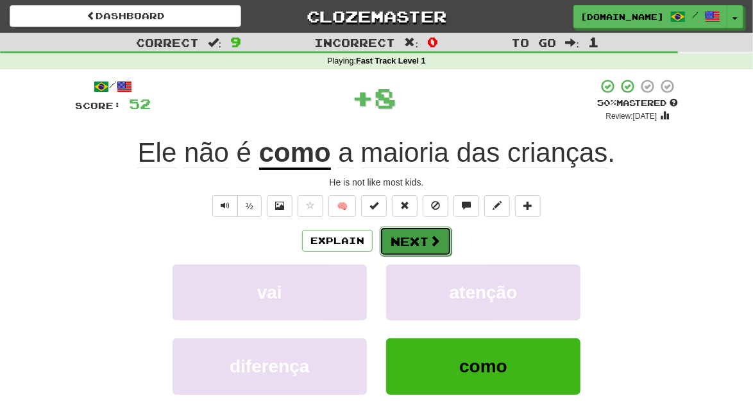
click at [426, 244] on button "Next" at bounding box center [416, 242] width 72 height 30
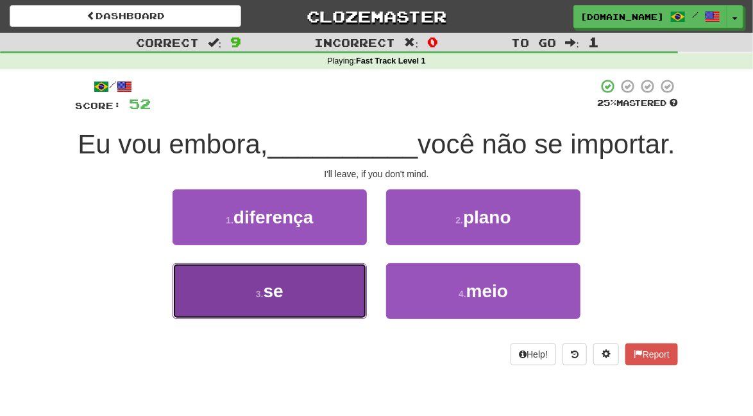
click at [338, 302] on button "3 . se" at bounding box center [270, 291] width 194 height 56
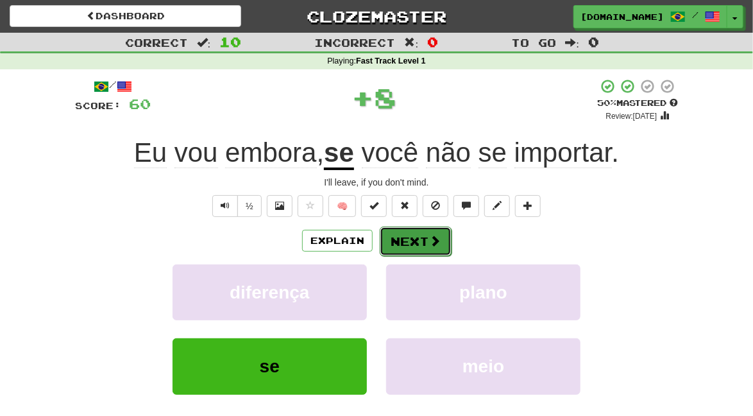
click at [423, 241] on button "Next" at bounding box center [416, 242] width 72 height 30
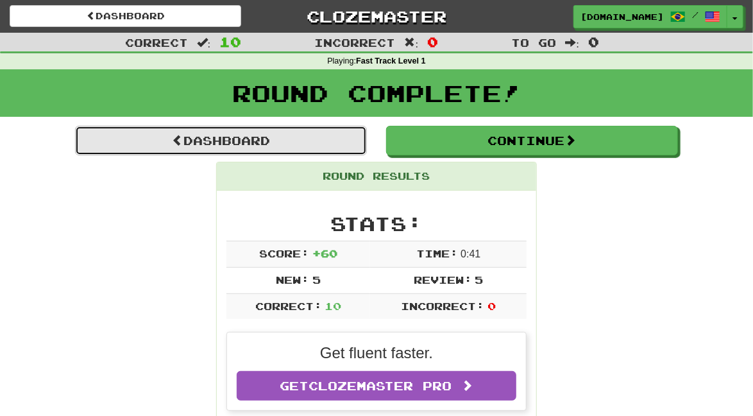
click at [339, 128] on link "Dashboard" at bounding box center [221, 141] width 292 height 30
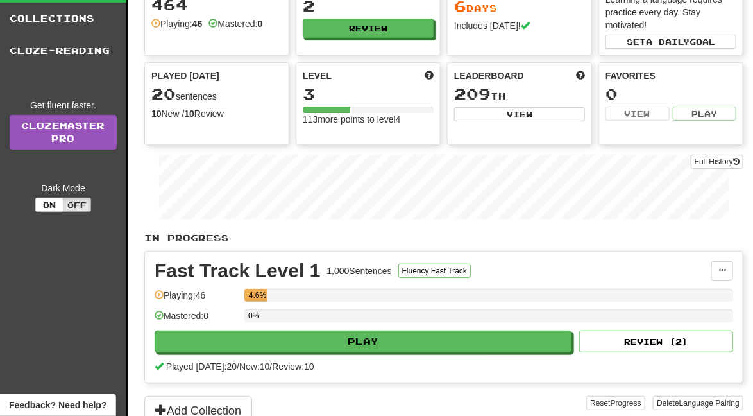
scroll to position [67, 0]
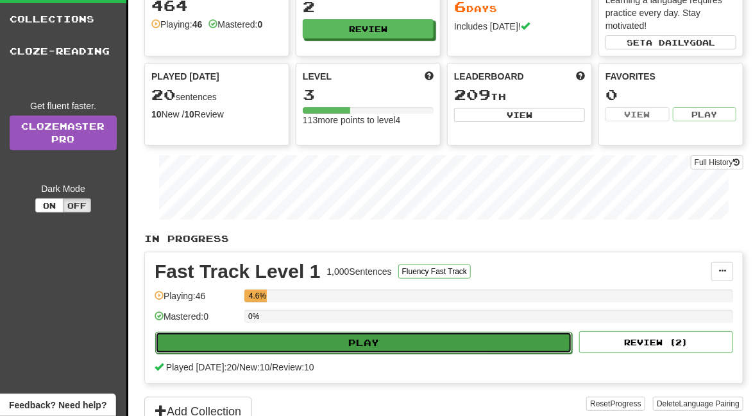
click at [490, 341] on button "Play" at bounding box center [363, 343] width 417 height 22
select select "**"
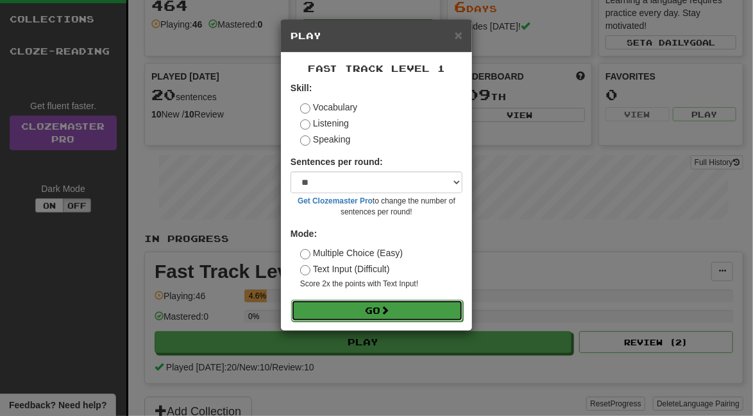
click at [429, 303] on button "Go" at bounding box center [377, 311] width 172 height 22
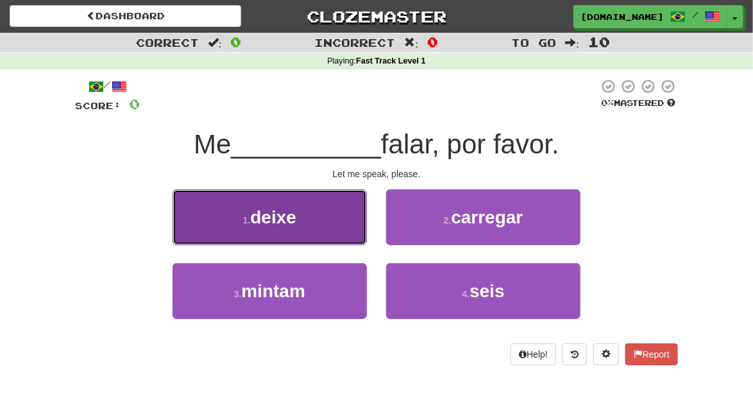
click at [341, 220] on button "1 . deixe" at bounding box center [270, 217] width 194 height 56
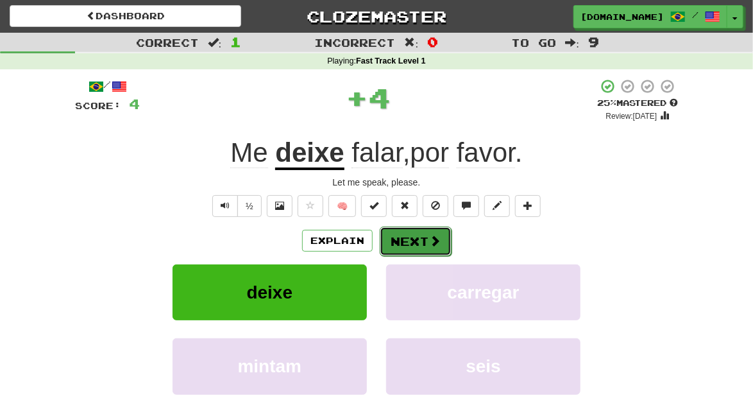
click at [425, 242] on button "Next" at bounding box center [416, 242] width 72 height 30
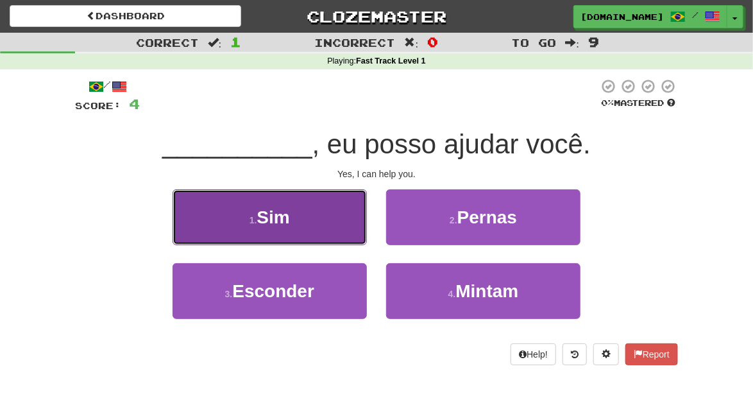
click at [348, 228] on button "1 . Sim" at bounding box center [270, 217] width 194 height 56
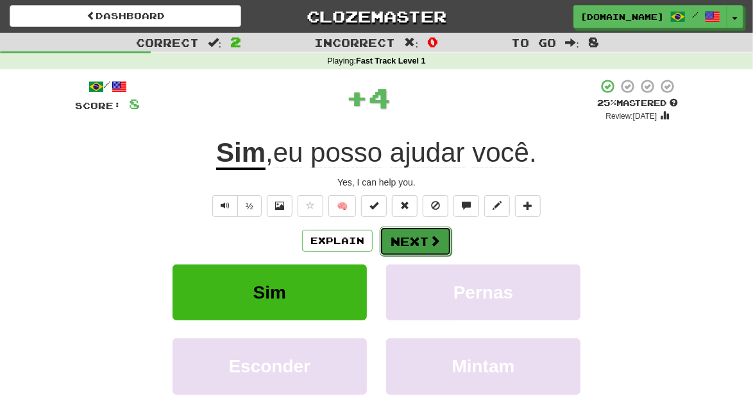
click at [440, 248] on button "Next" at bounding box center [416, 242] width 72 height 30
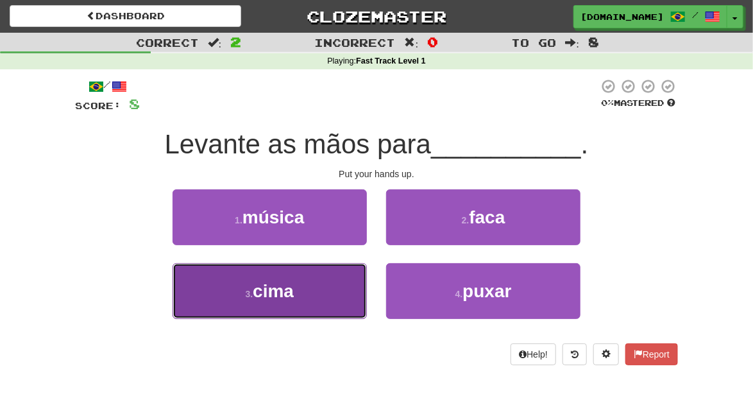
click at [332, 309] on button "3 . cima" at bounding box center [270, 291] width 194 height 56
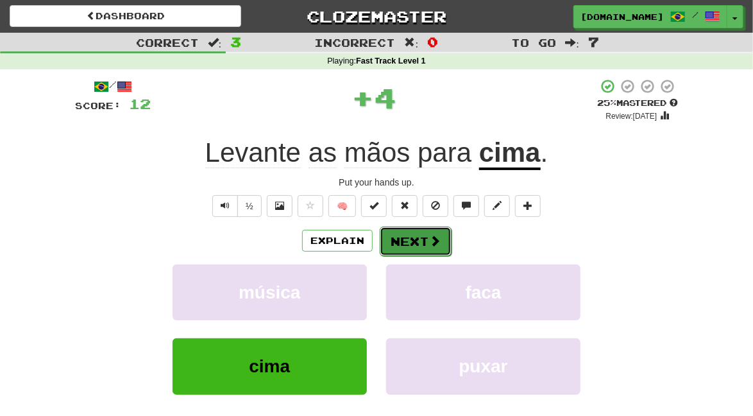
click at [419, 243] on button "Next" at bounding box center [416, 242] width 72 height 30
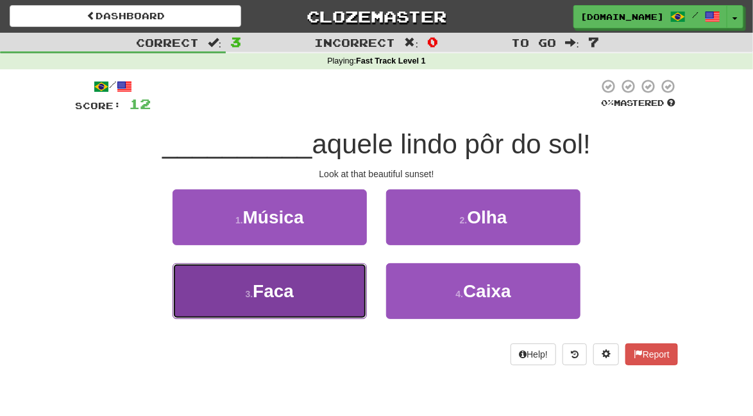
click at [345, 296] on button "3 . Faca" at bounding box center [270, 291] width 194 height 56
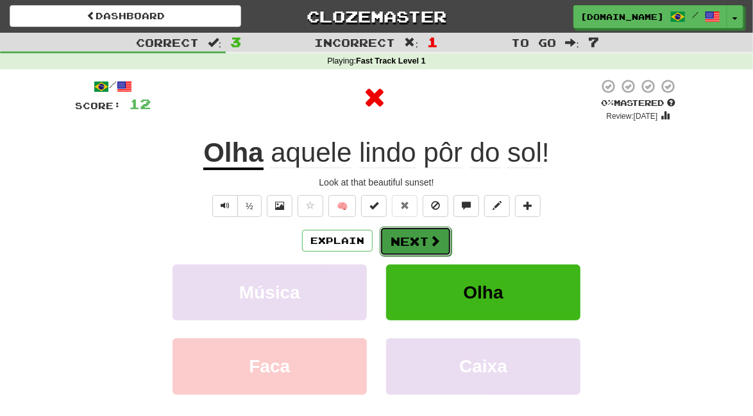
click at [423, 241] on button "Next" at bounding box center [416, 242] width 72 height 30
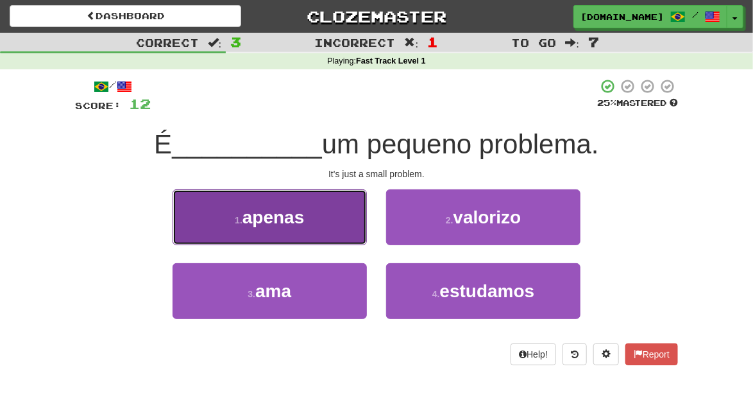
click at [347, 223] on button "1 . apenas" at bounding box center [270, 217] width 194 height 56
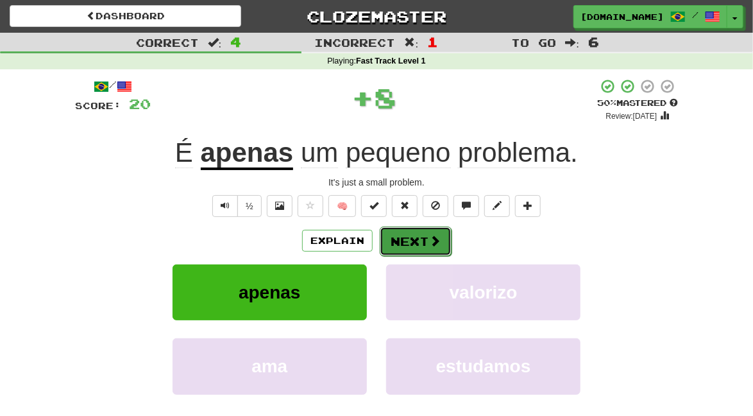
click at [423, 241] on button "Next" at bounding box center [416, 242] width 72 height 30
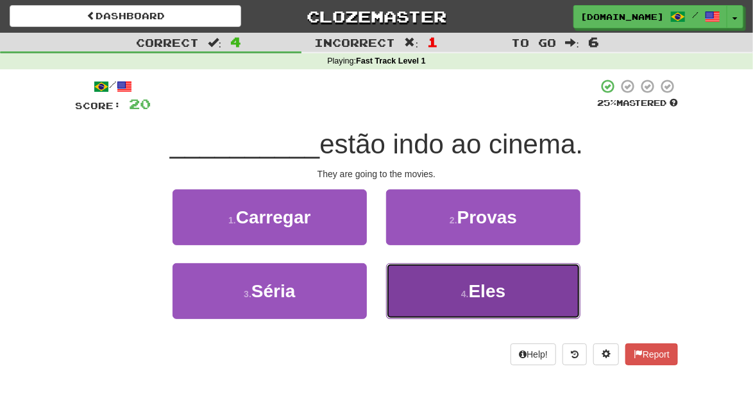
click at [512, 293] on button "4 . Eles" at bounding box center [483, 291] width 194 height 56
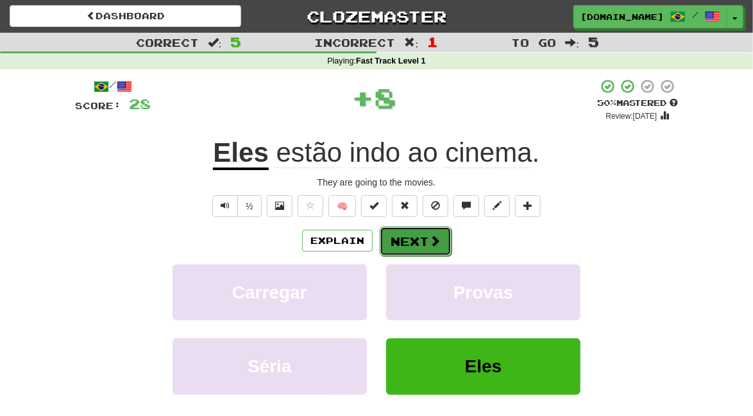
click at [424, 239] on button "Next" at bounding box center [416, 242] width 72 height 30
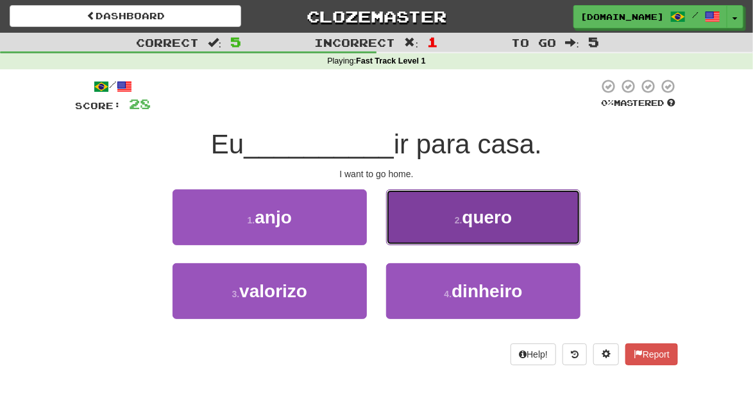
click at [507, 213] on span "quero" at bounding box center [488, 217] width 50 height 20
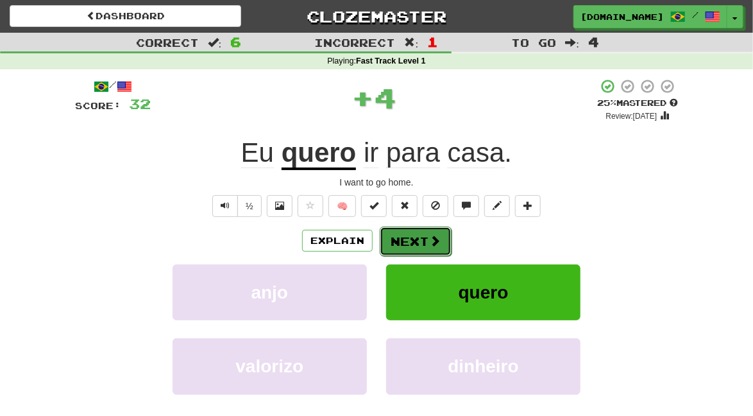
click at [419, 244] on button "Next" at bounding box center [416, 242] width 72 height 30
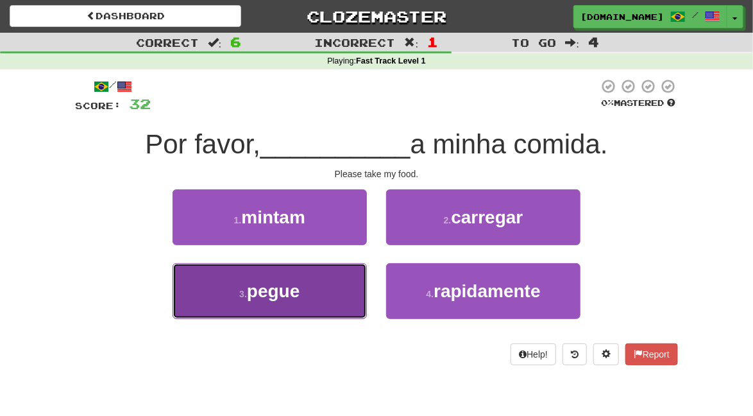
click at [340, 300] on button "3 . pegue" at bounding box center [270, 291] width 194 height 56
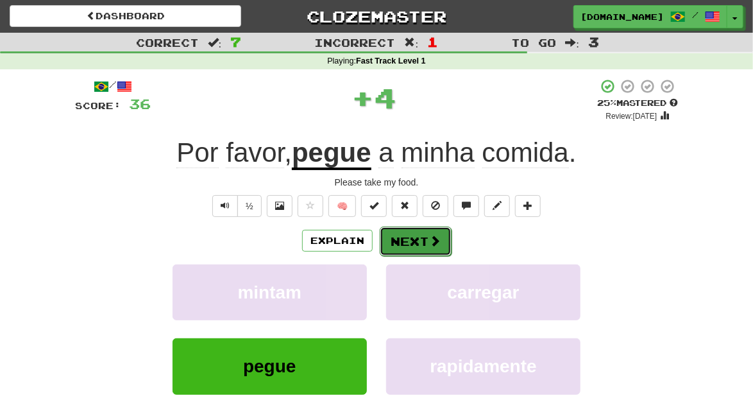
click at [423, 239] on button "Next" at bounding box center [416, 242] width 72 height 30
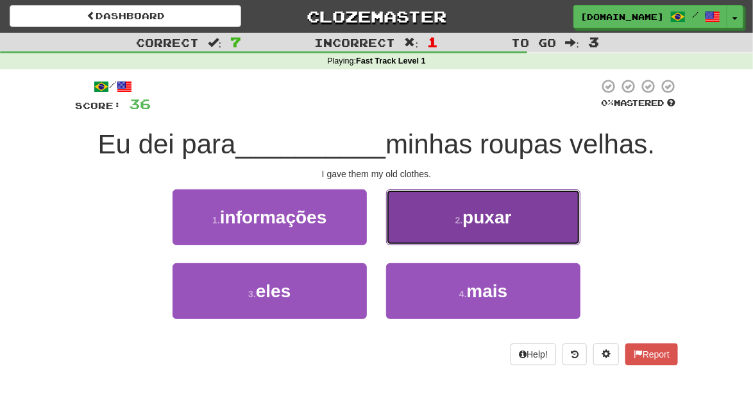
click at [545, 222] on button "2 . puxar" at bounding box center [483, 217] width 194 height 56
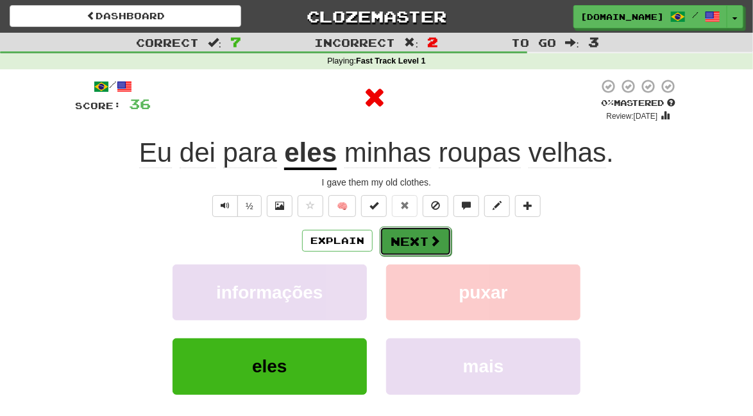
click at [421, 243] on button "Next" at bounding box center [416, 242] width 72 height 30
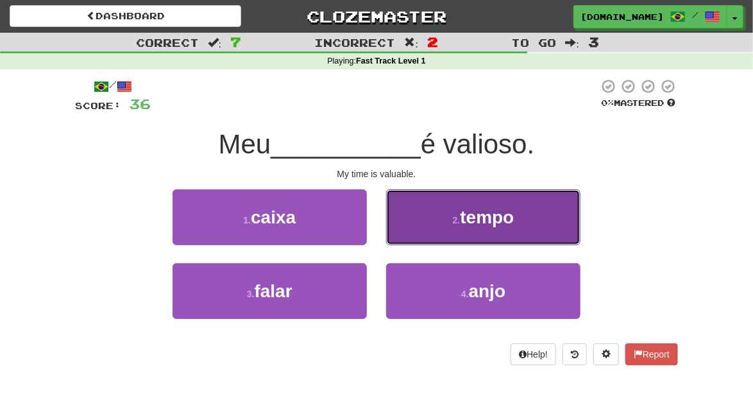
click at [525, 219] on button "2 . tempo" at bounding box center [483, 217] width 194 height 56
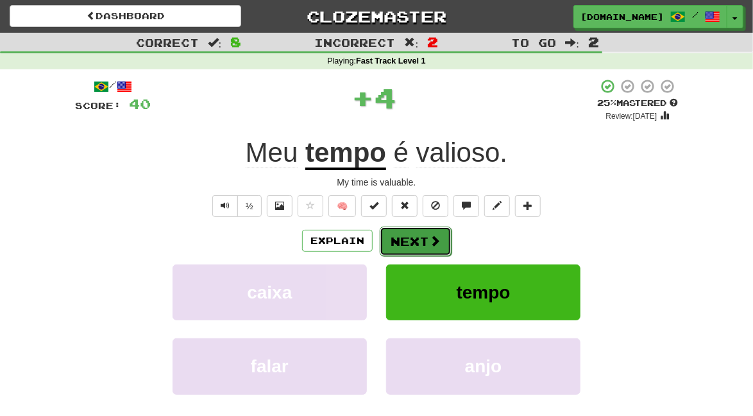
click at [423, 239] on button "Next" at bounding box center [416, 242] width 72 height 30
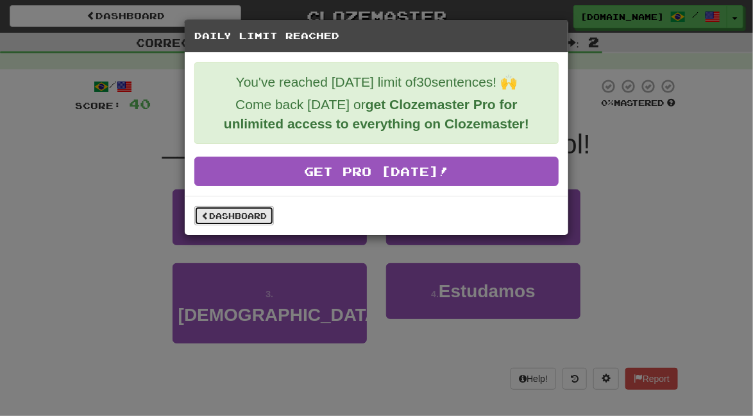
click at [258, 214] on link "Dashboard" at bounding box center [234, 215] width 80 height 19
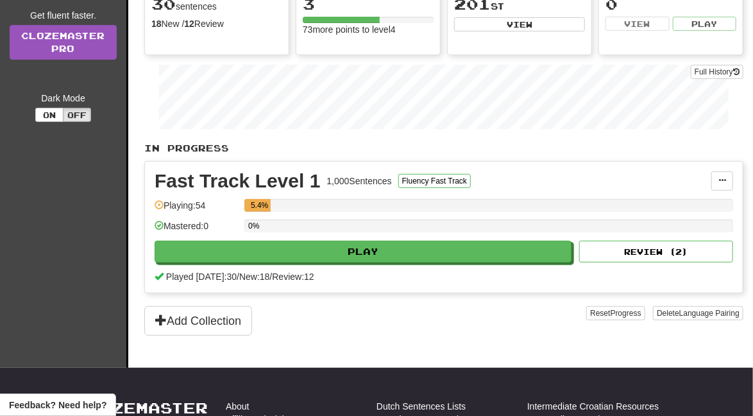
scroll to position [188, 0]
